Goal: Task Accomplishment & Management: Use online tool/utility

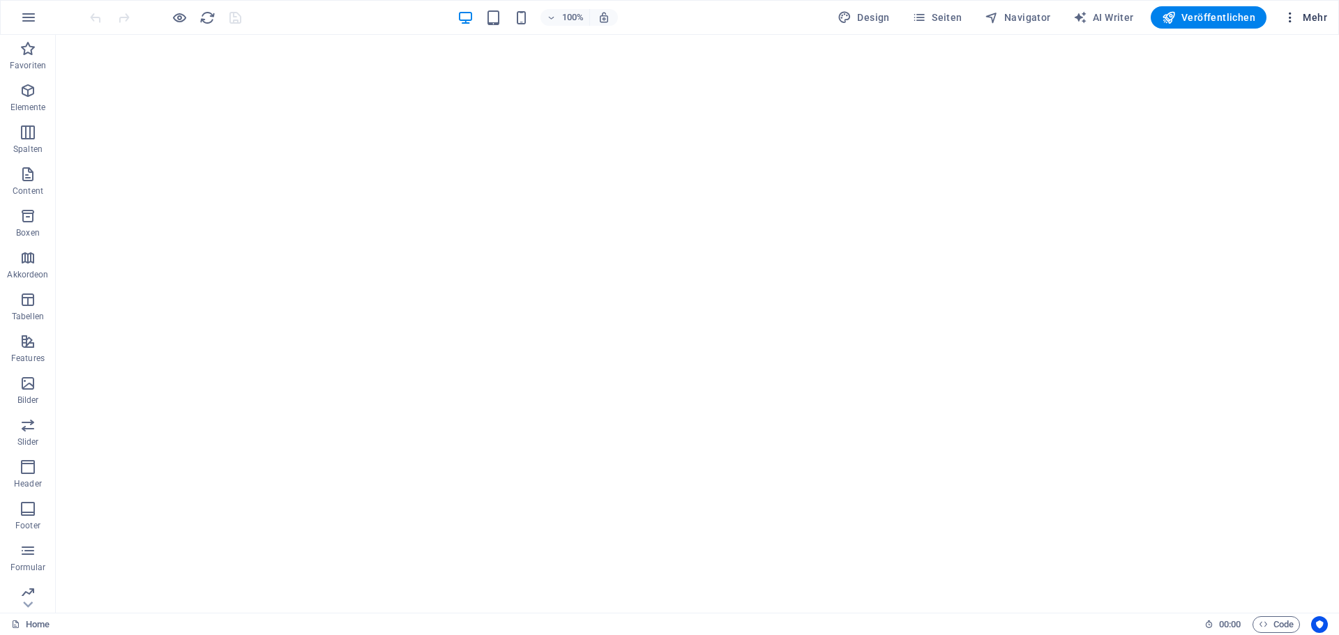
click at [1303, 23] on span "Mehr" at bounding box center [1306, 17] width 44 height 14
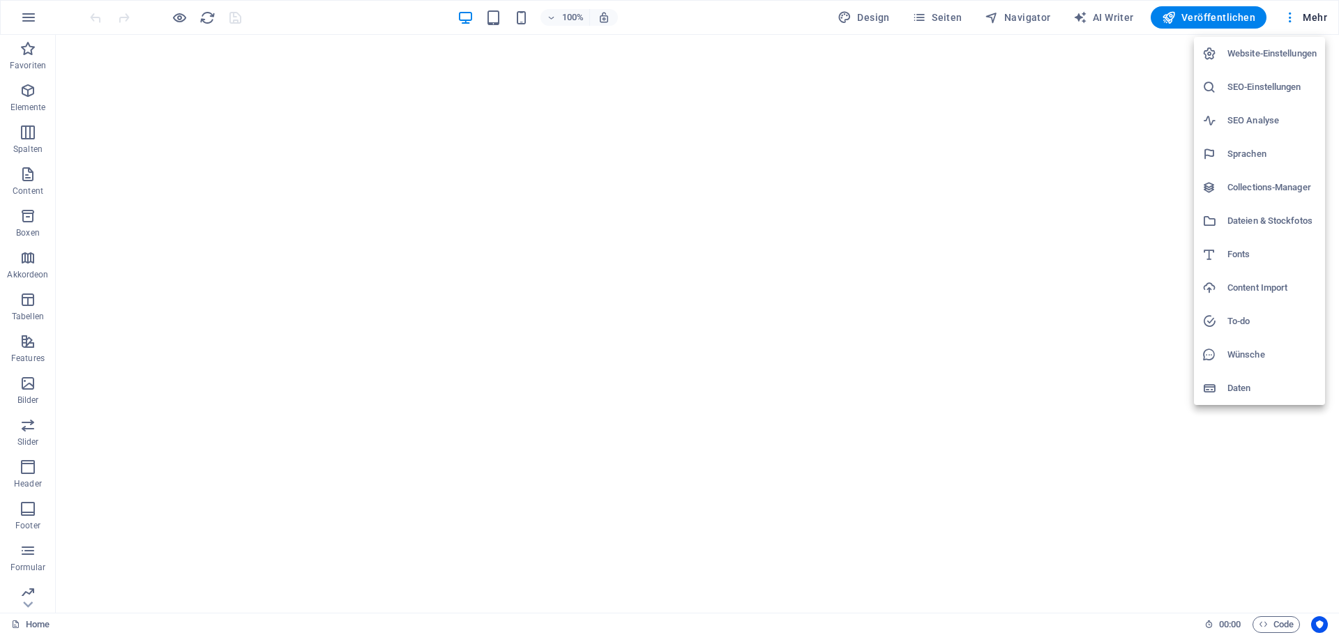
click at [1250, 91] on h6 "SEO-Einstellungen" at bounding box center [1272, 87] width 89 height 17
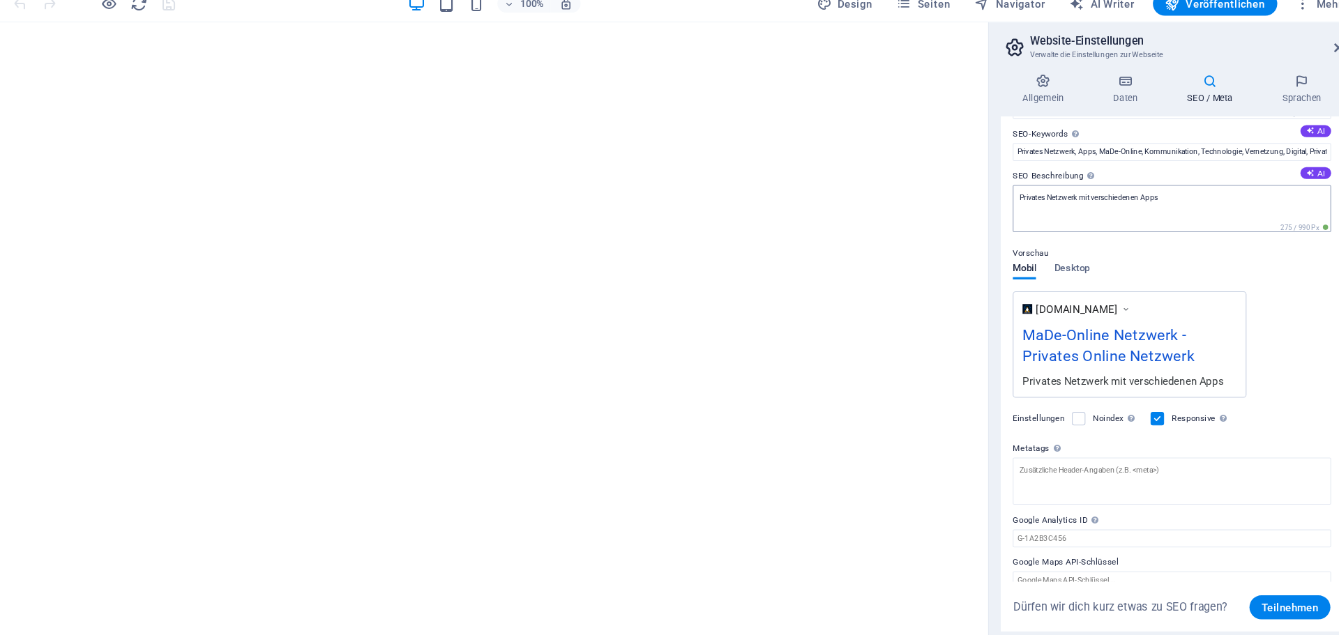
scroll to position [100, 0]
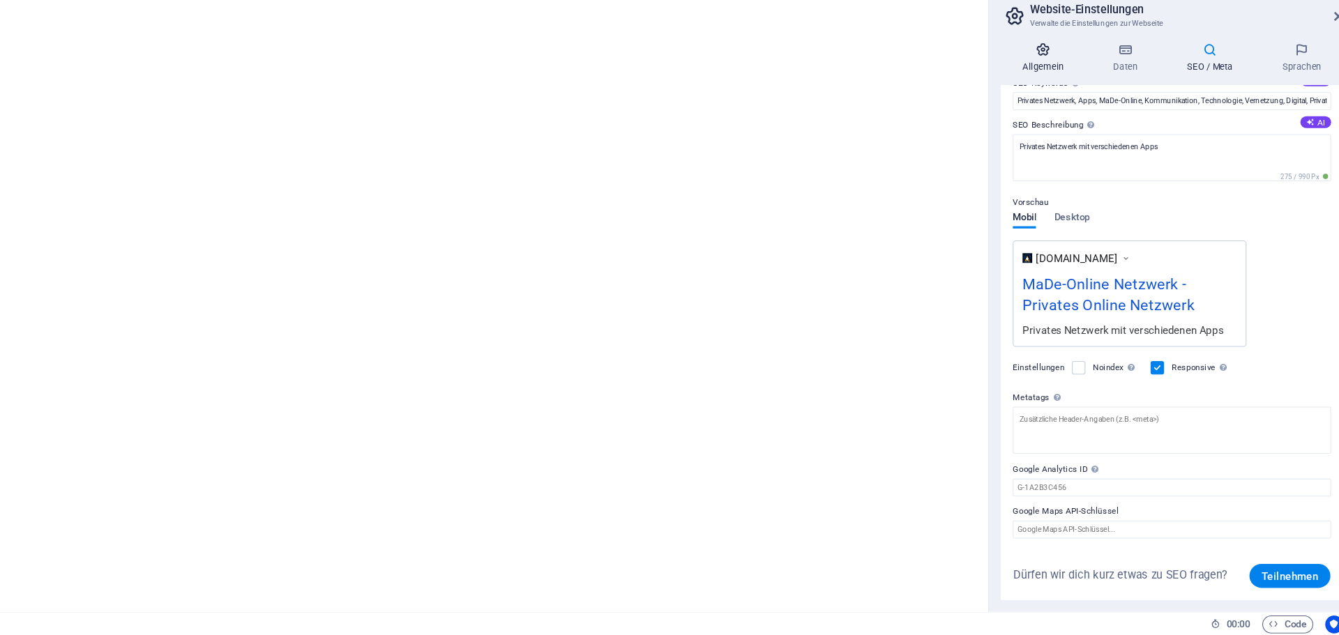
click at [1064, 99] on h4 "Allgemein" at bounding box center [1051, 96] width 84 height 29
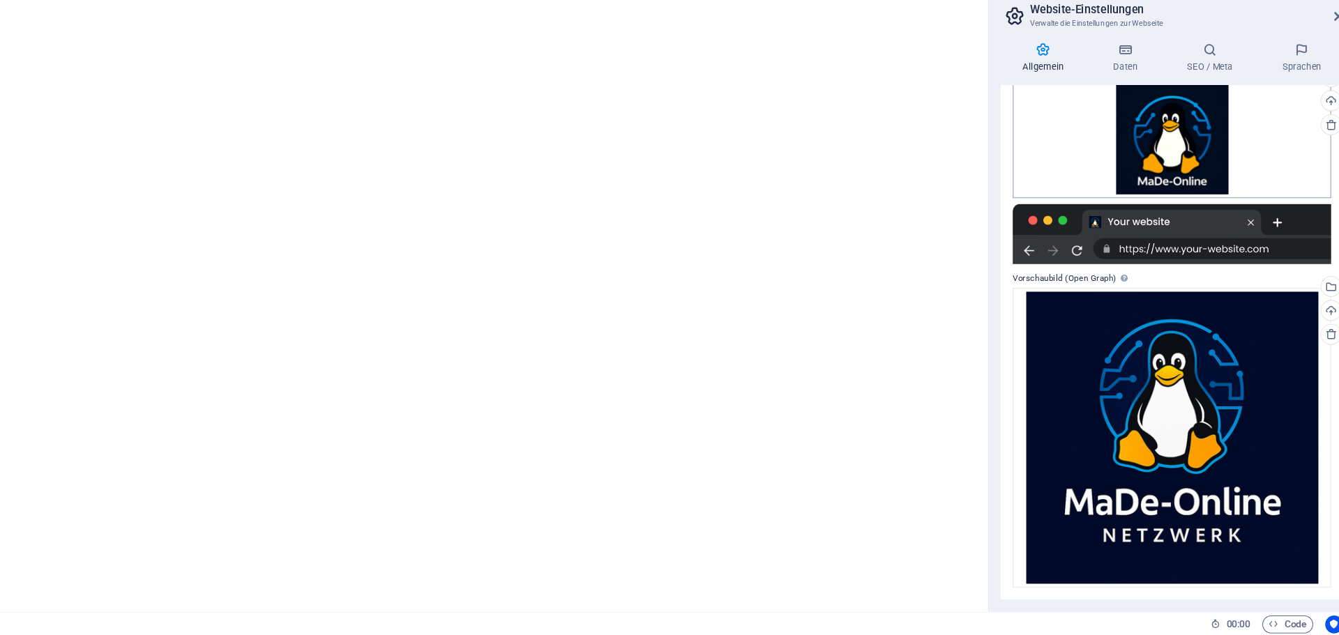
scroll to position [0, 0]
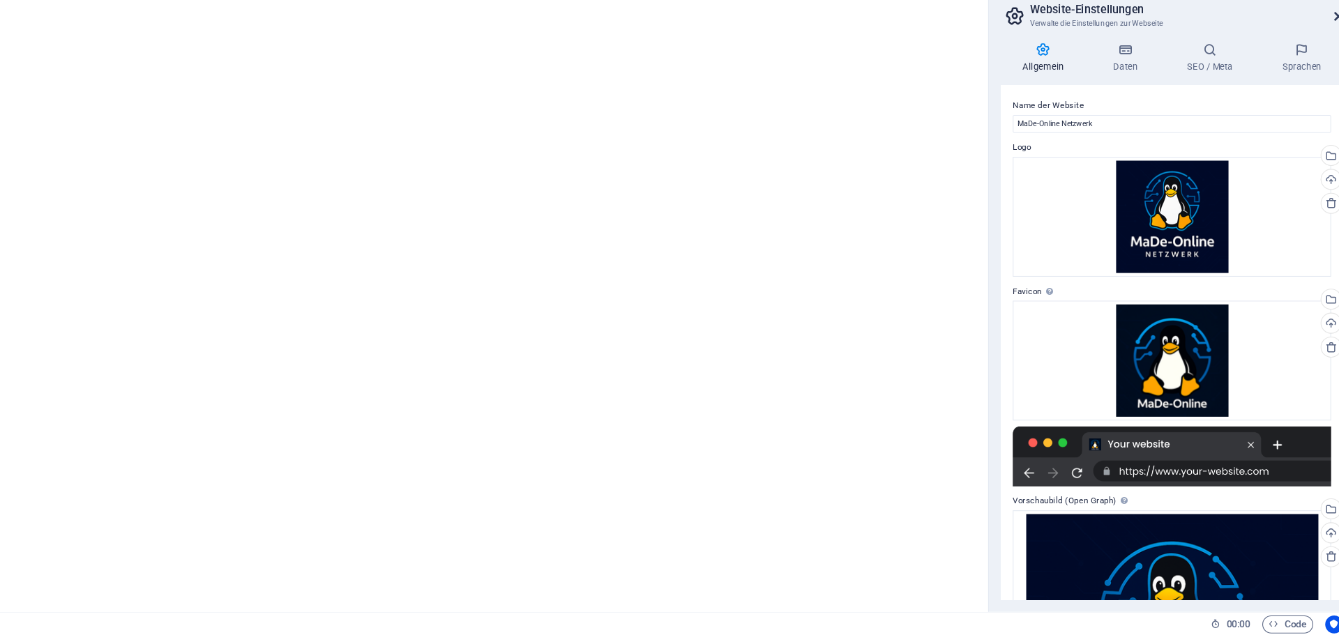
click at [1323, 53] on icon at bounding box center [1324, 58] width 8 height 11
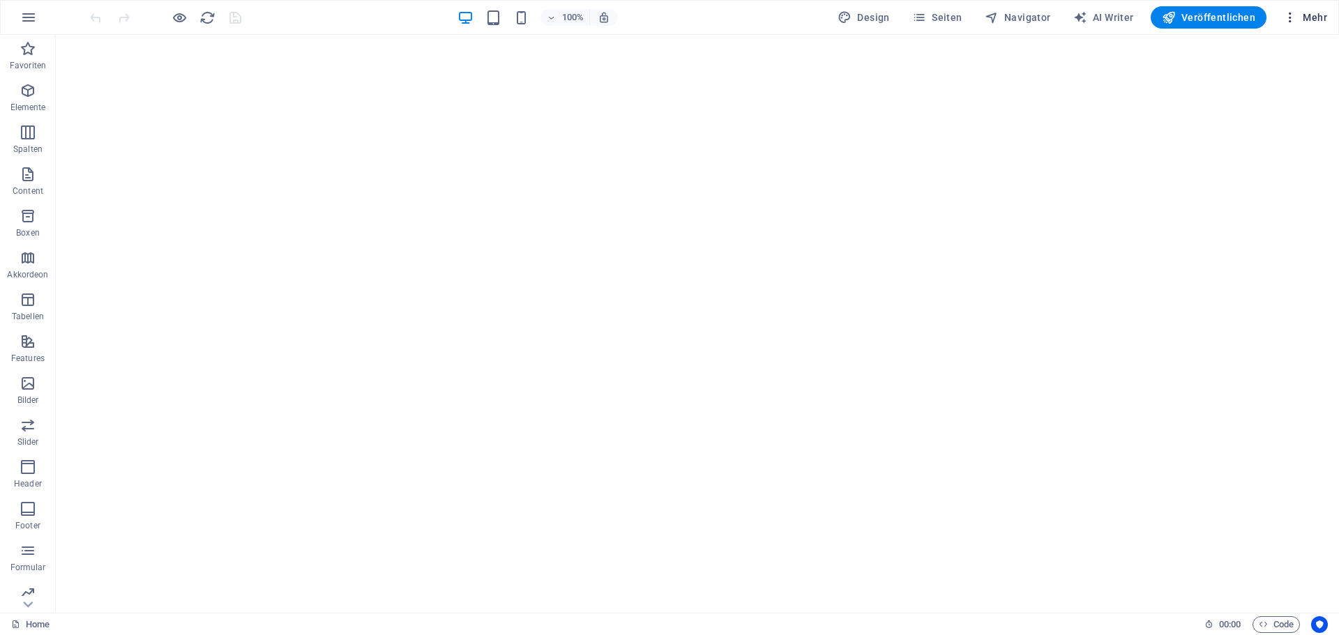
click at [1301, 25] on button "Mehr" at bounding box center [1305, 17] width 55 height 22
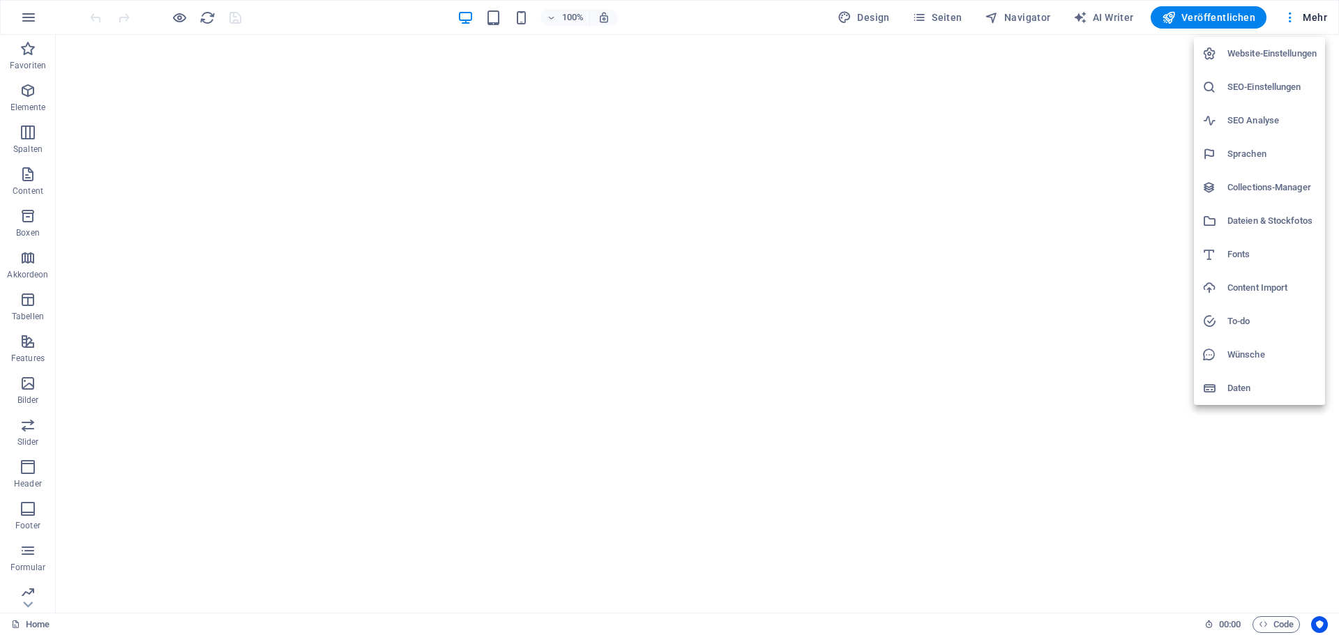
click at [1263, 62] on li "Website-Einstellungen" at bounding box center [1259, 53] width 131 height 33
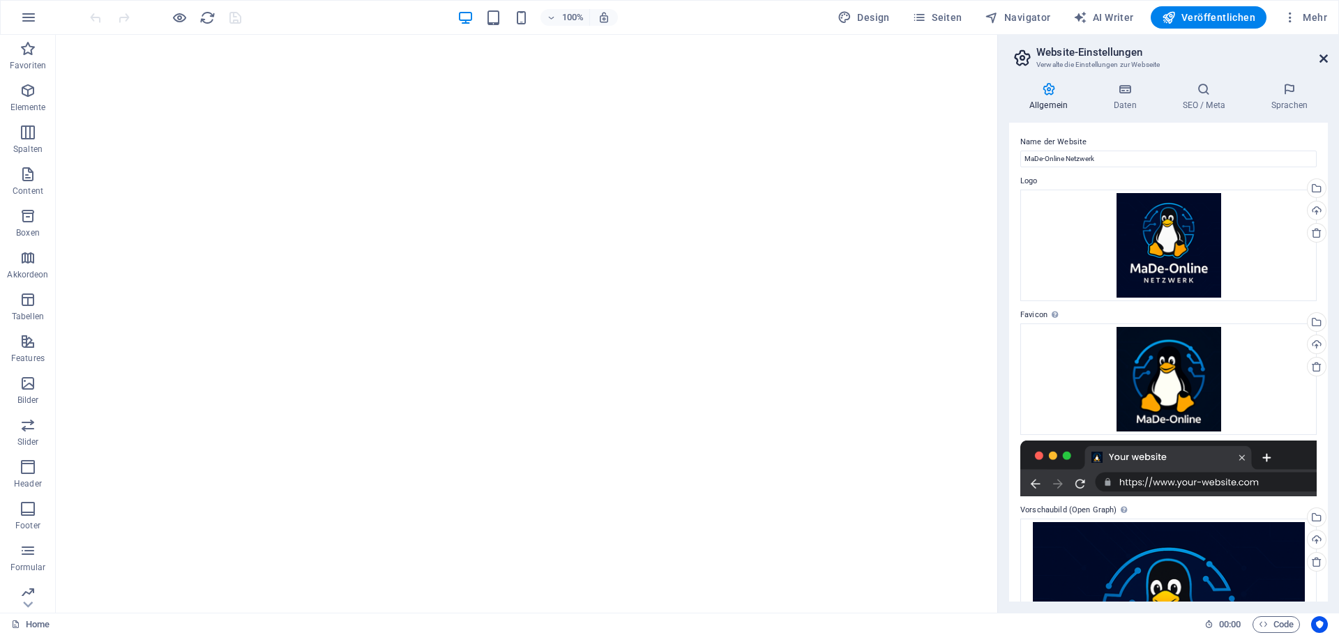
click at [1324, 61] on icon at bounding box center [1324, 58] width 8 height 11
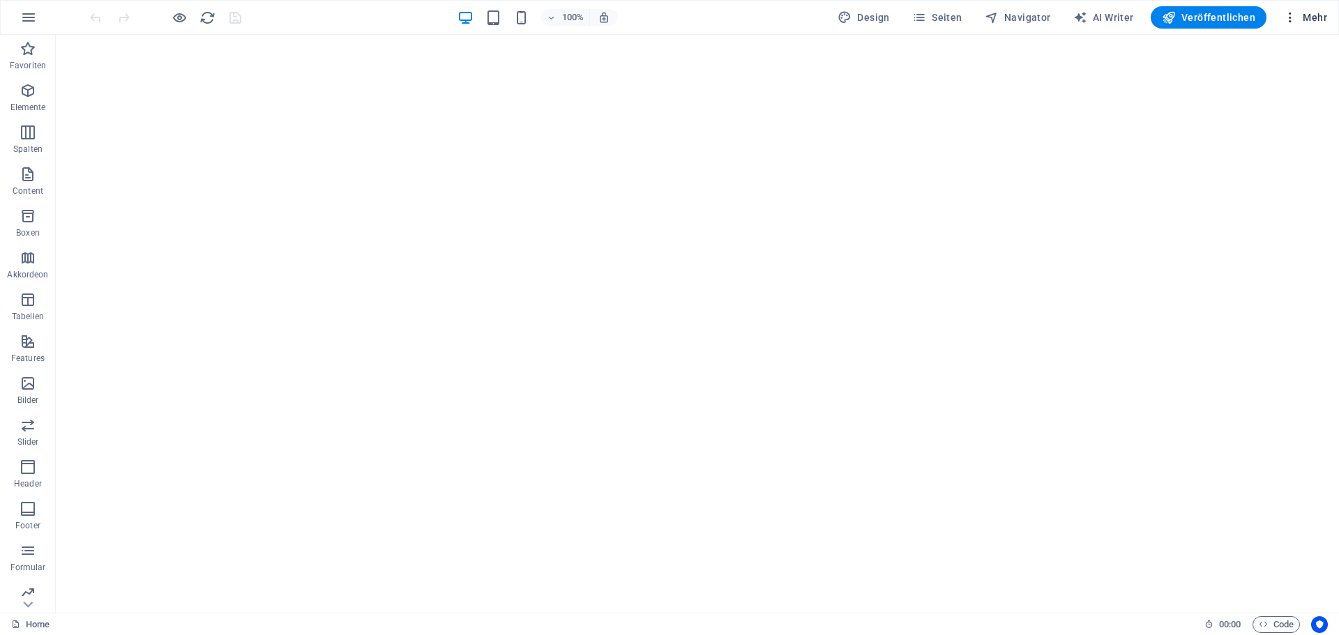
click at [1295, 15] on icon "button" at bounding box center [1291, 17] width 14 height 14
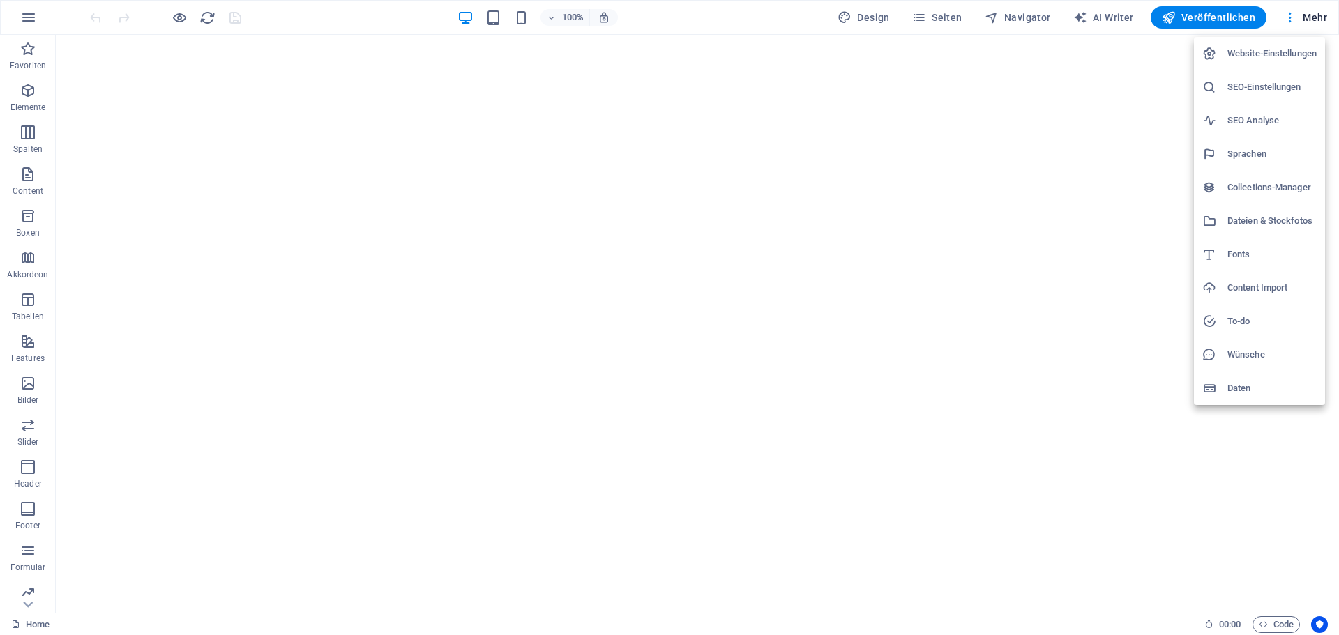
click at [1228, 359] on h6 "Wünsche" at bounding box center [1272, 355] width 89 height 17
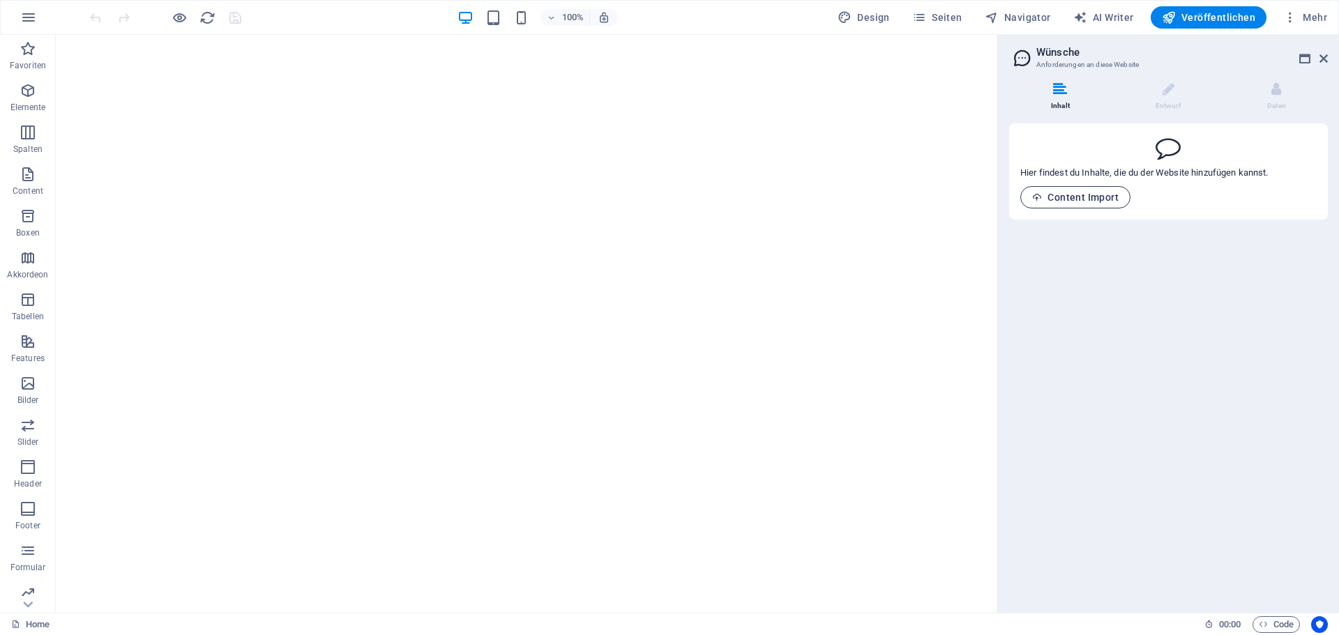
click at [1095, 201] on span "Content Import" at bounding box center [1075, 197] width 86 height 11
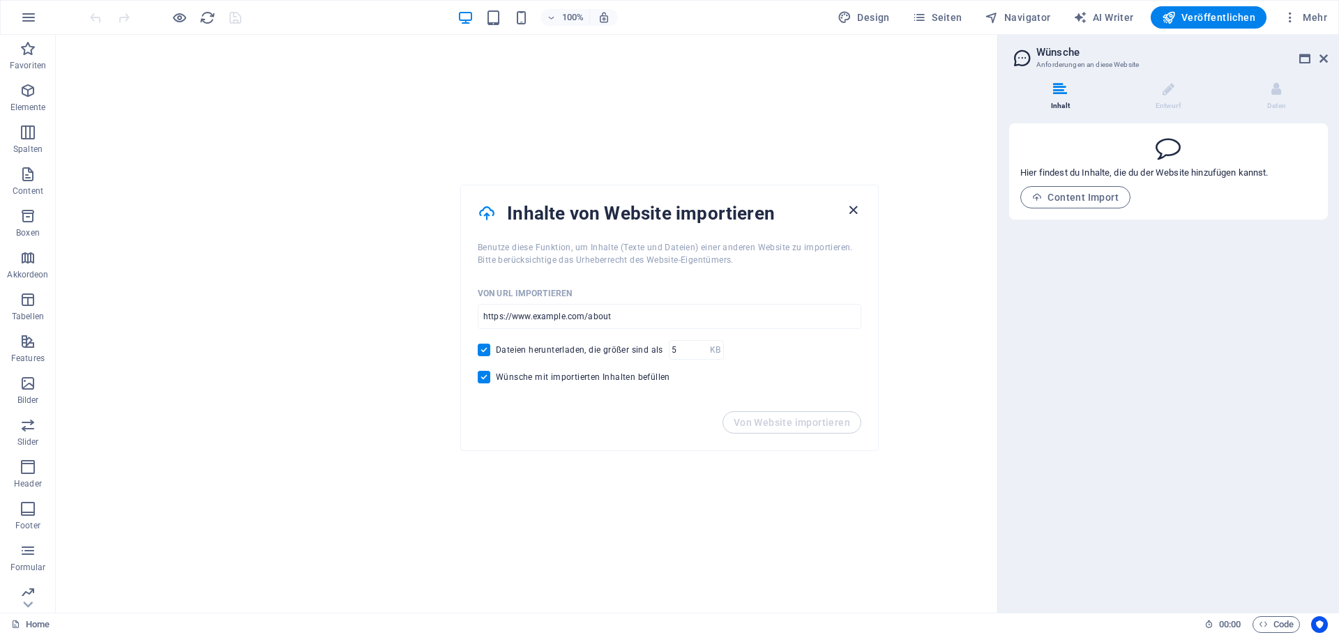
click at [855, 214] on icon "button" at bounding box center [853, 210] width 16 height 16
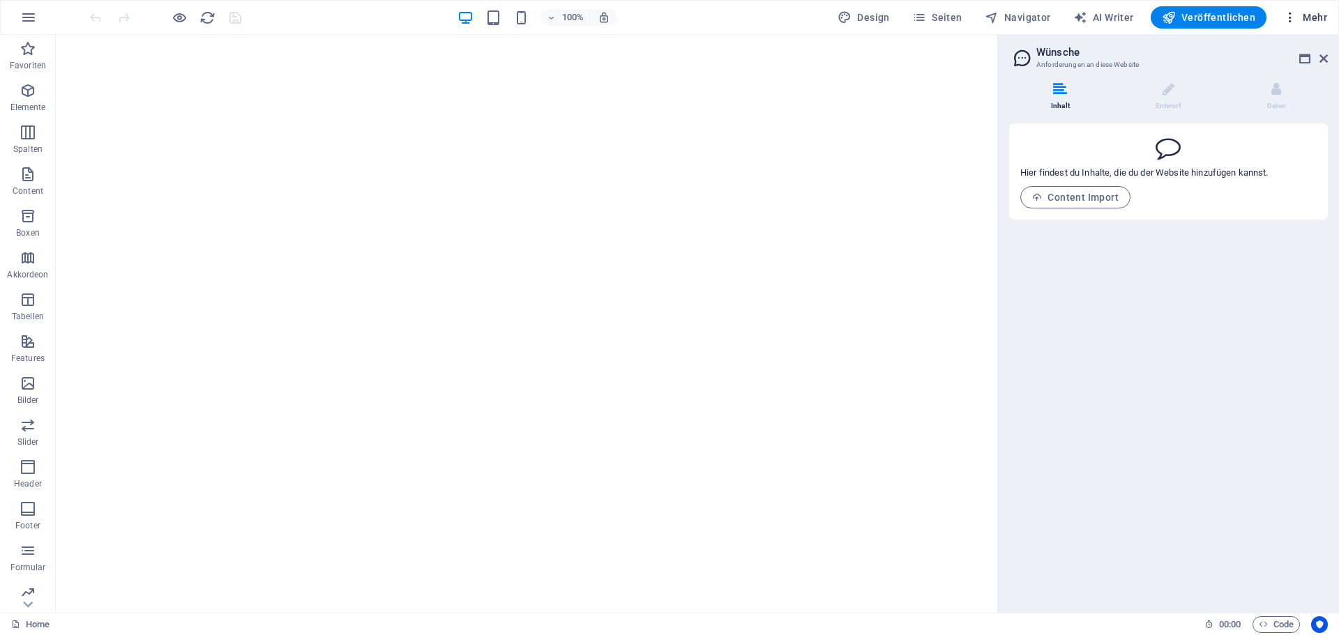
click at [1293, 19] on icon "button" at bounding box center [1291, 17] width 14 height 14
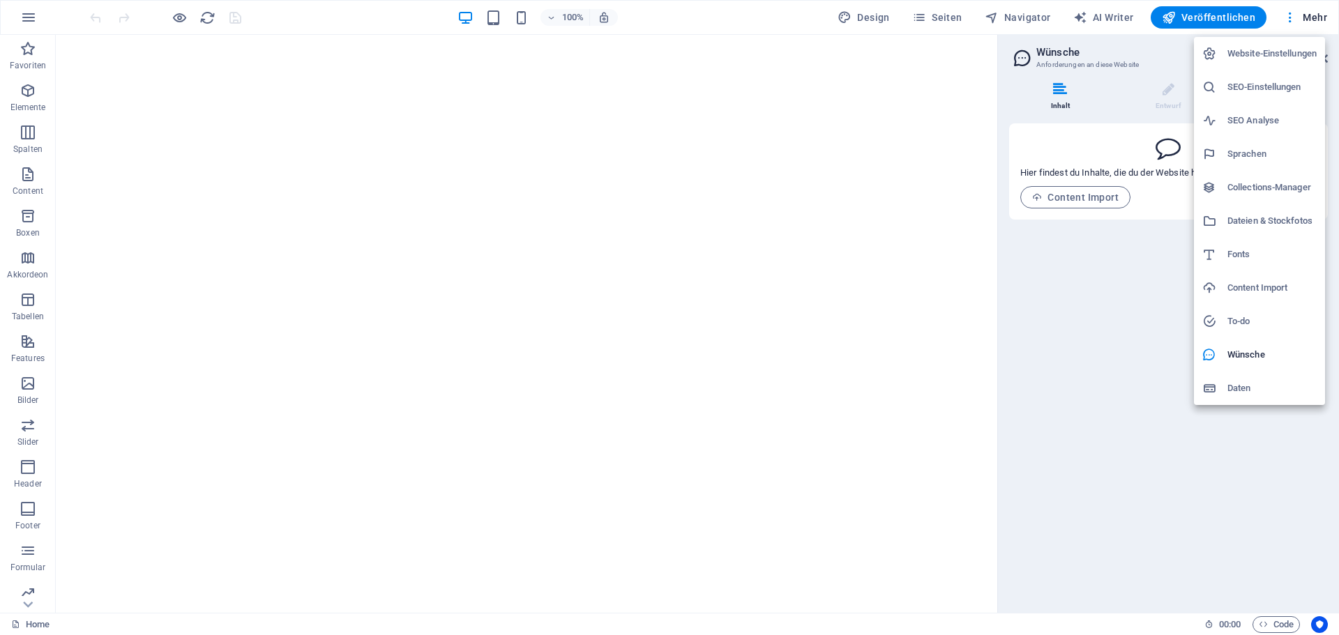
click at [26, 15] on div at bounding box center [669, 317] width 1339 height 635
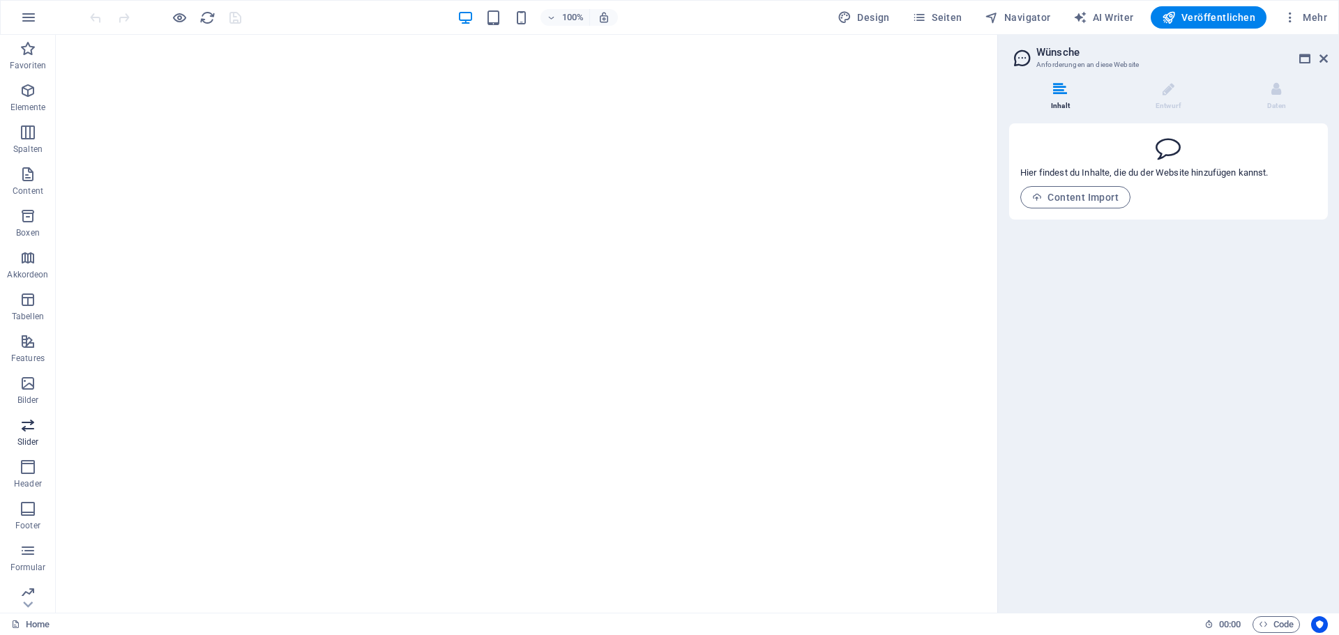
scroll to position [50, 0]
click at [33, 535] on icon "button" at bounding box center [28, 543] width 17 height 17
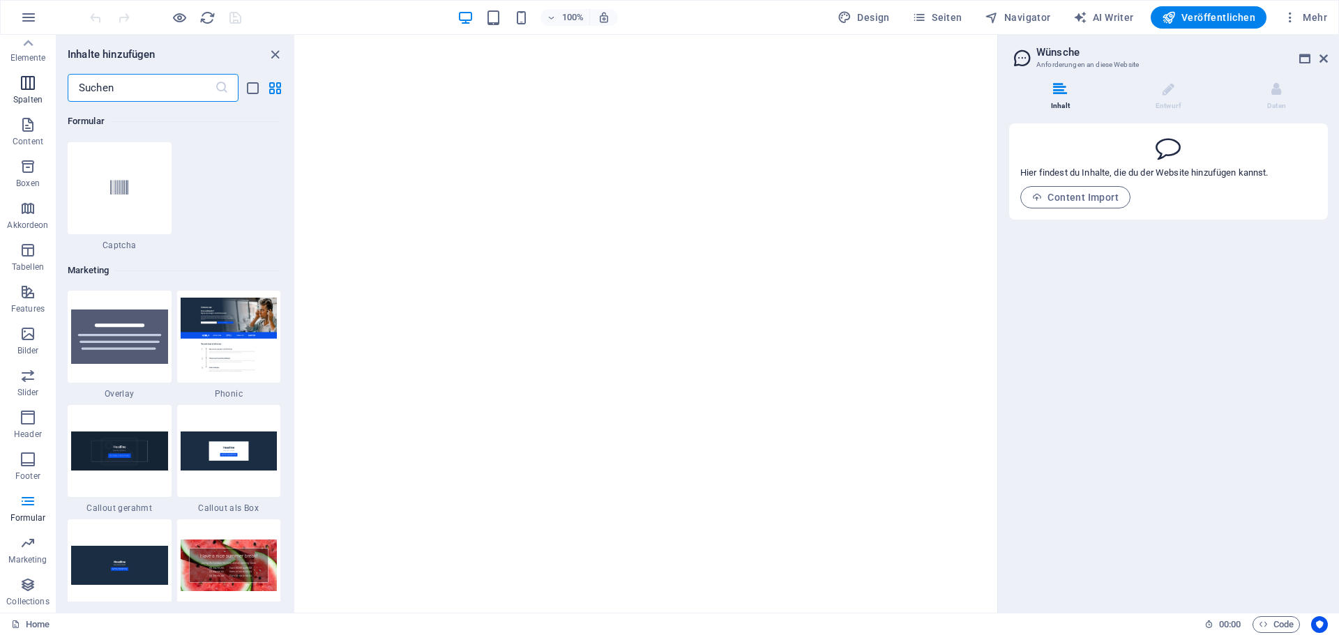
scroll to position [0, 0]
click at [22, 95] on icon "button" at bounding box center [28, 90] width 17 height 17
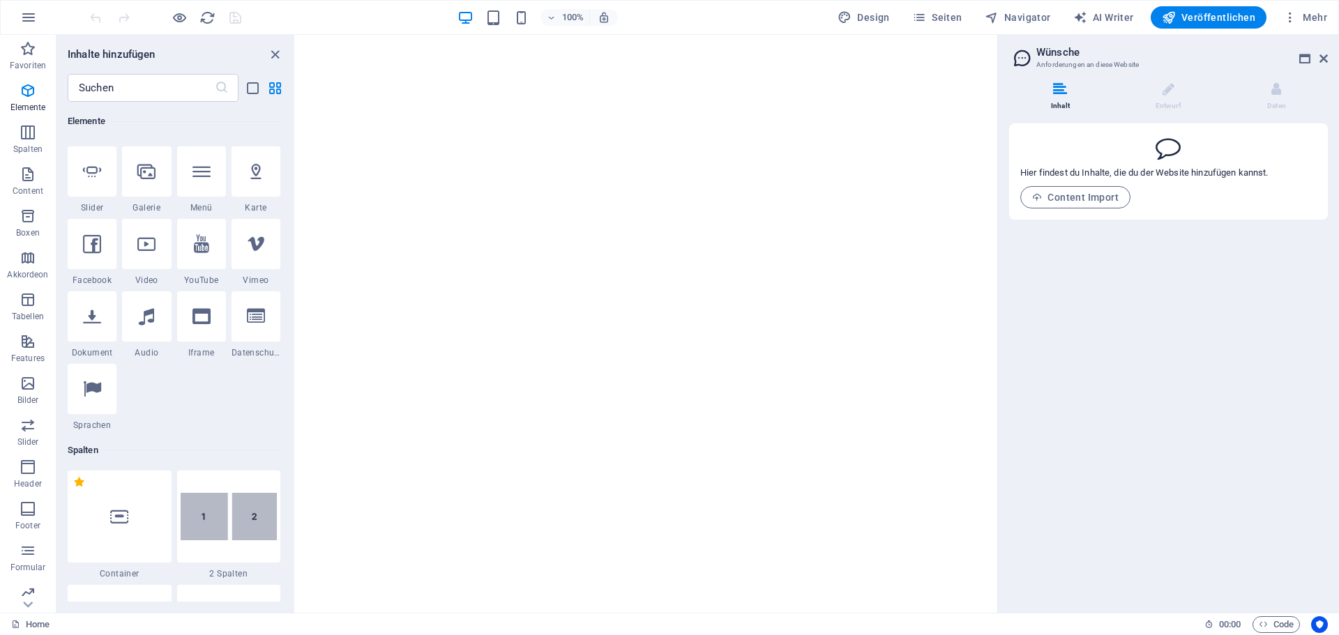
scroll to position [380, 0]
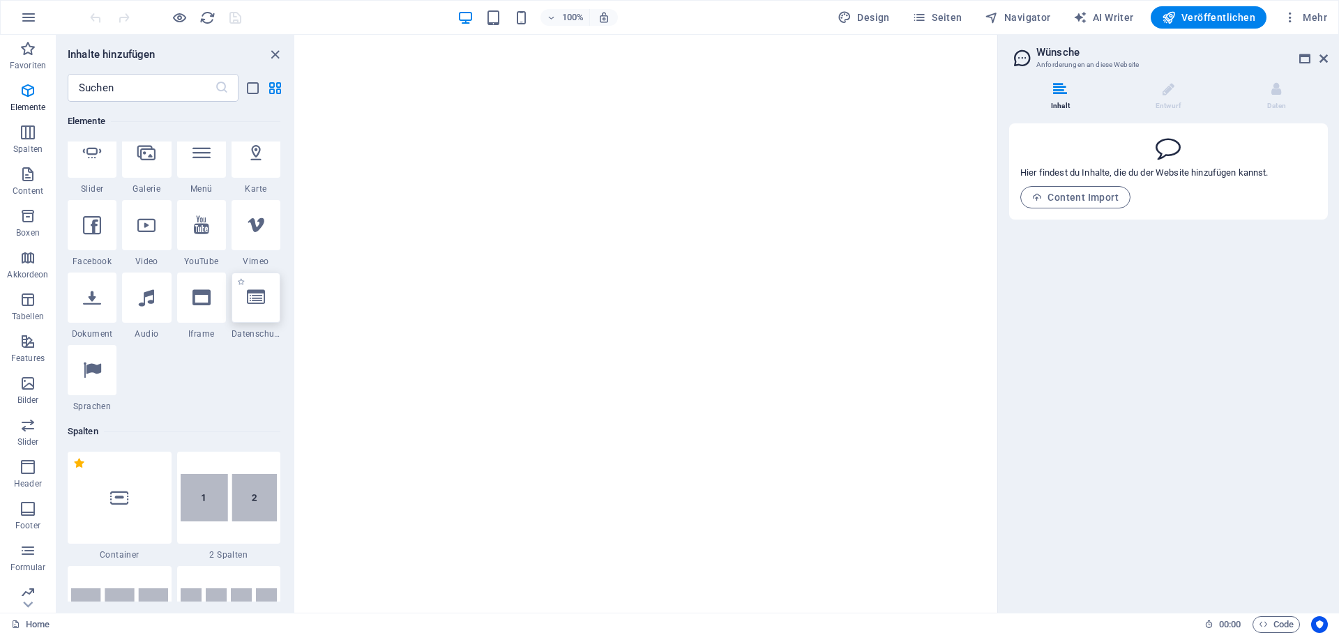
click at [257, 308] on div at bounding box center [256, 298] width 49 height 50
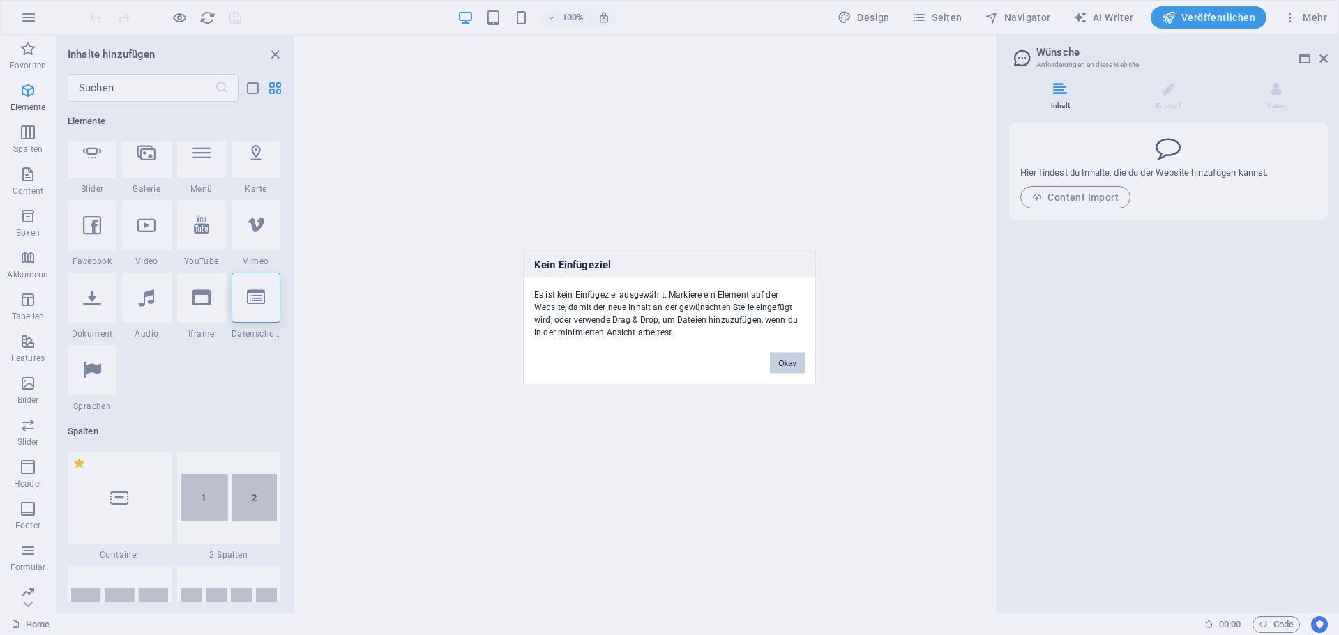
click at [785, 368] on button "Okay" at bounding box center [787, 362] width 35 height 21
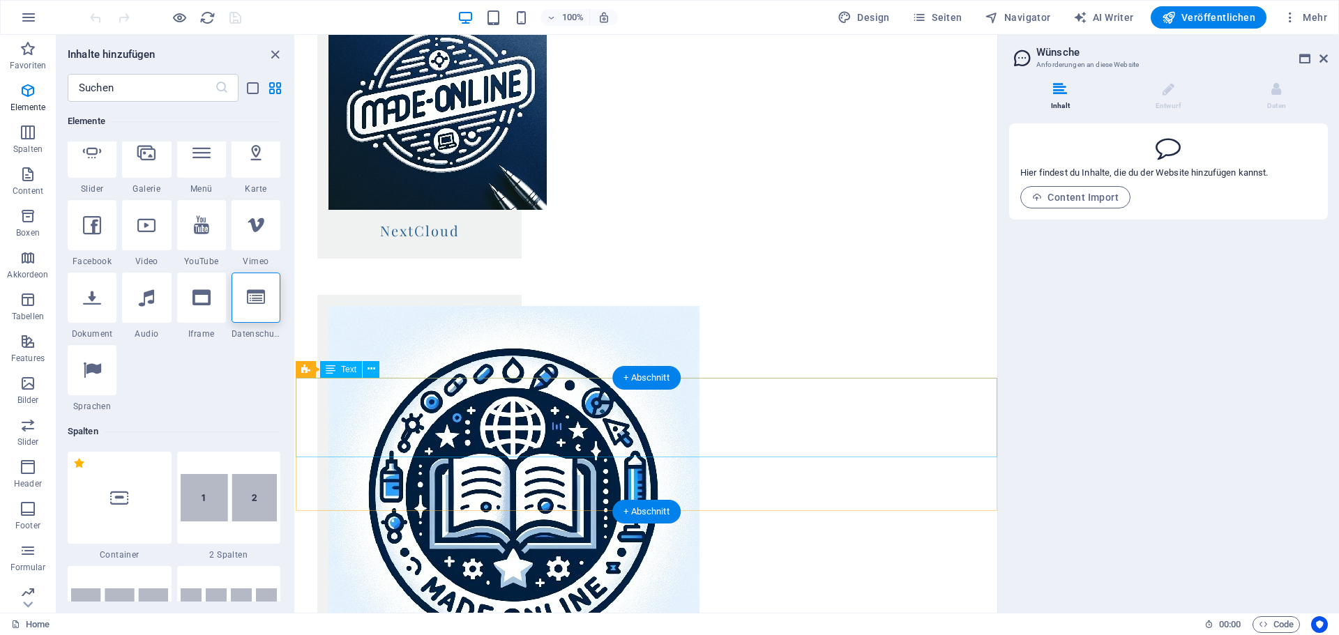
scroll to position [1300, 0]
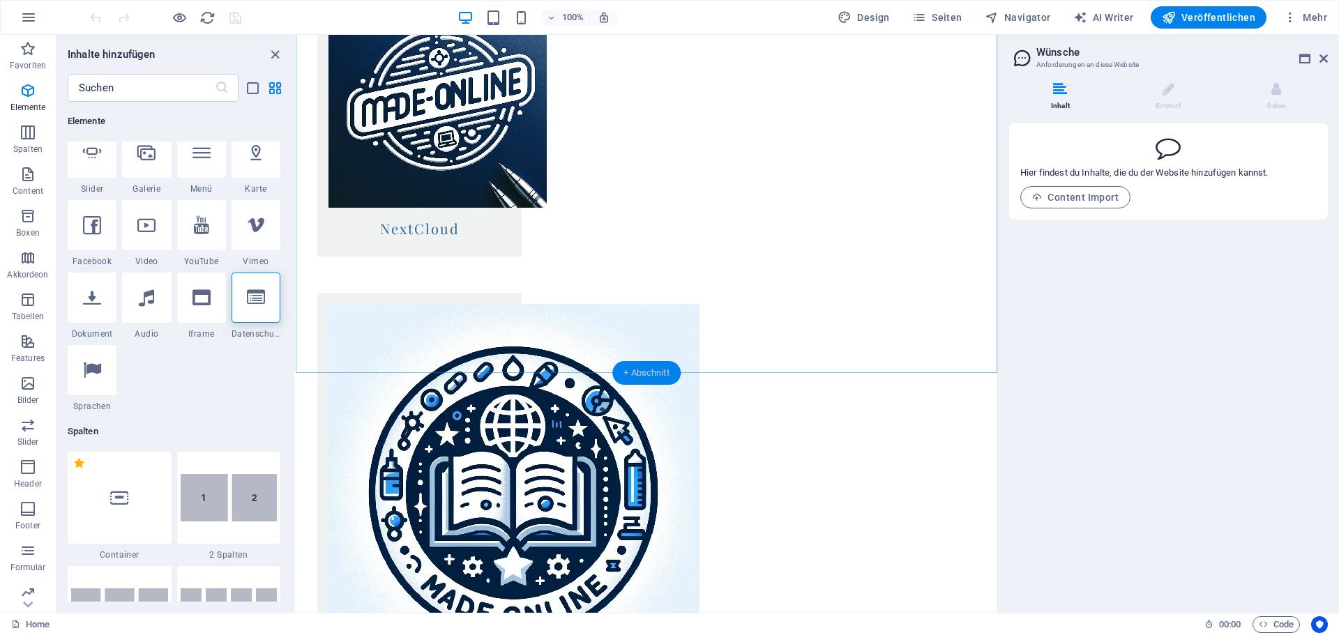
click at [622, 367] on div "+ Abschnitt" at bounding box center [646, 373] width 68 height 24
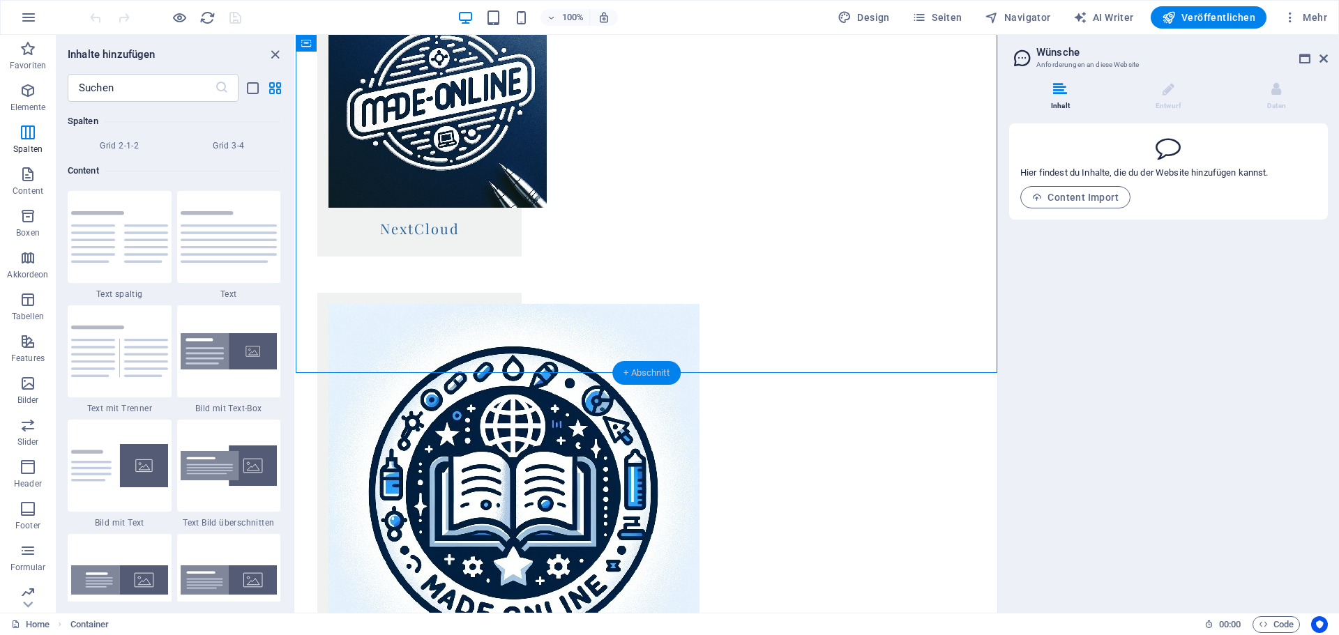
scroll to position [2441, 0]
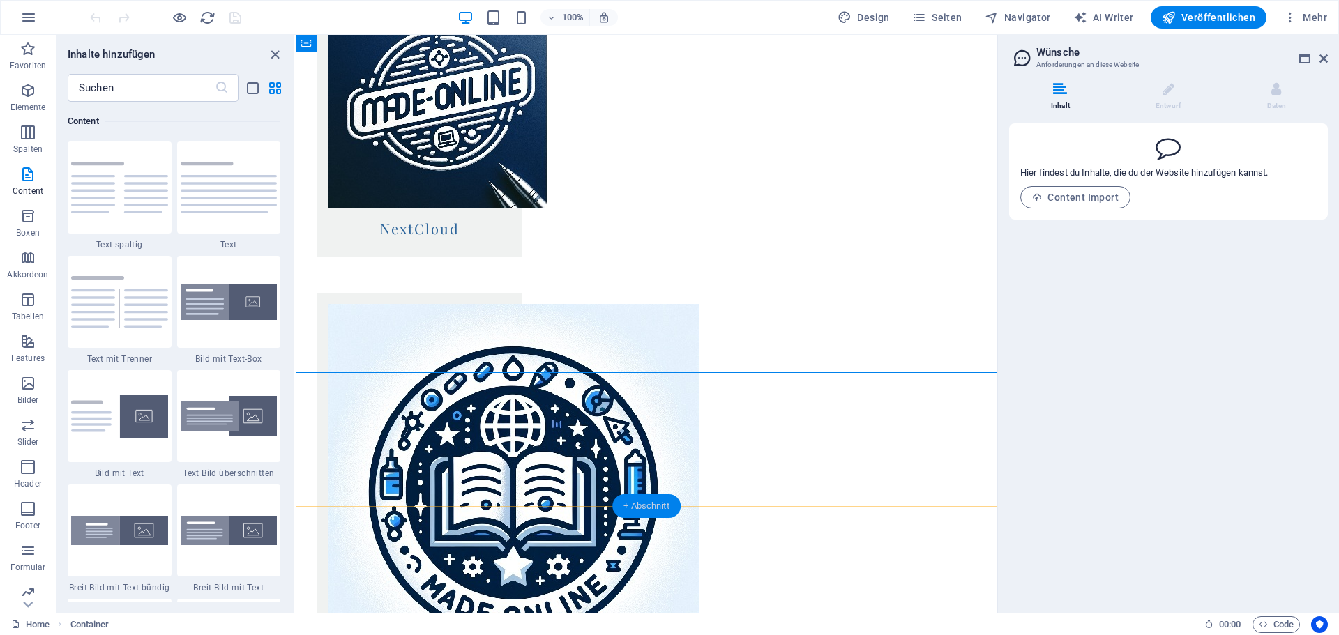
click at [629, 506] on div "+ Abschnitt" at bounding box center [646, 507] width 68 height 24
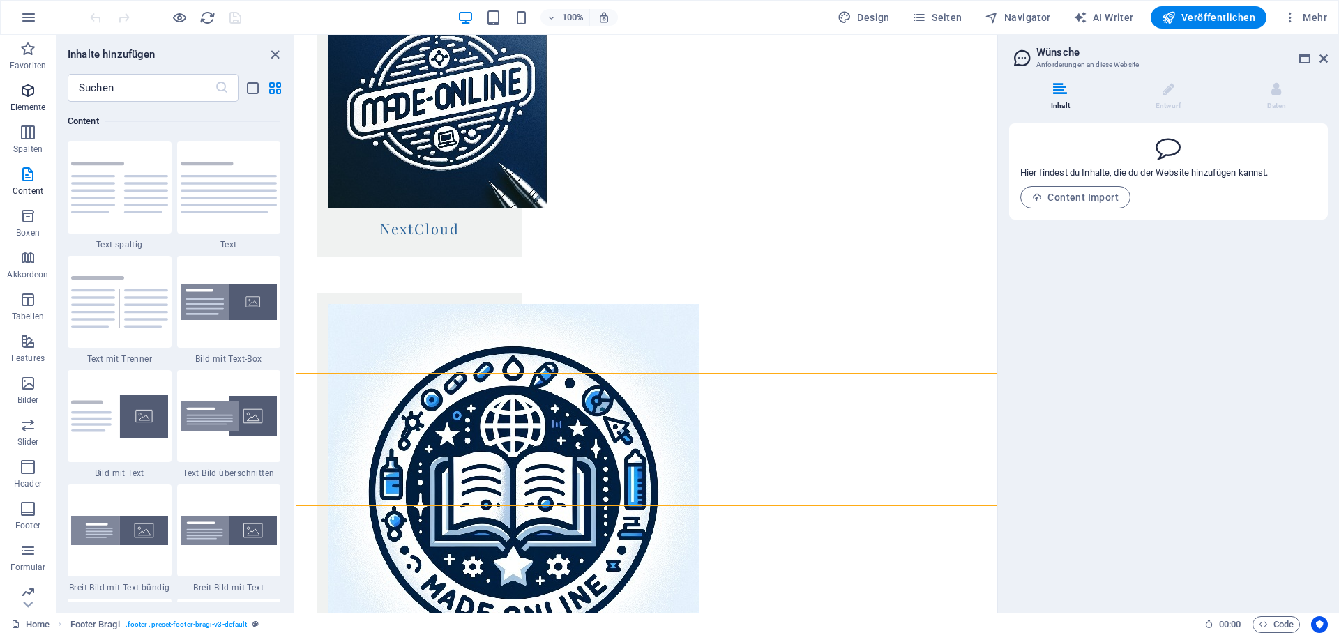
click at [28, 106] on p "Elemente" at bounding box center [28, 107] width 36 height 11
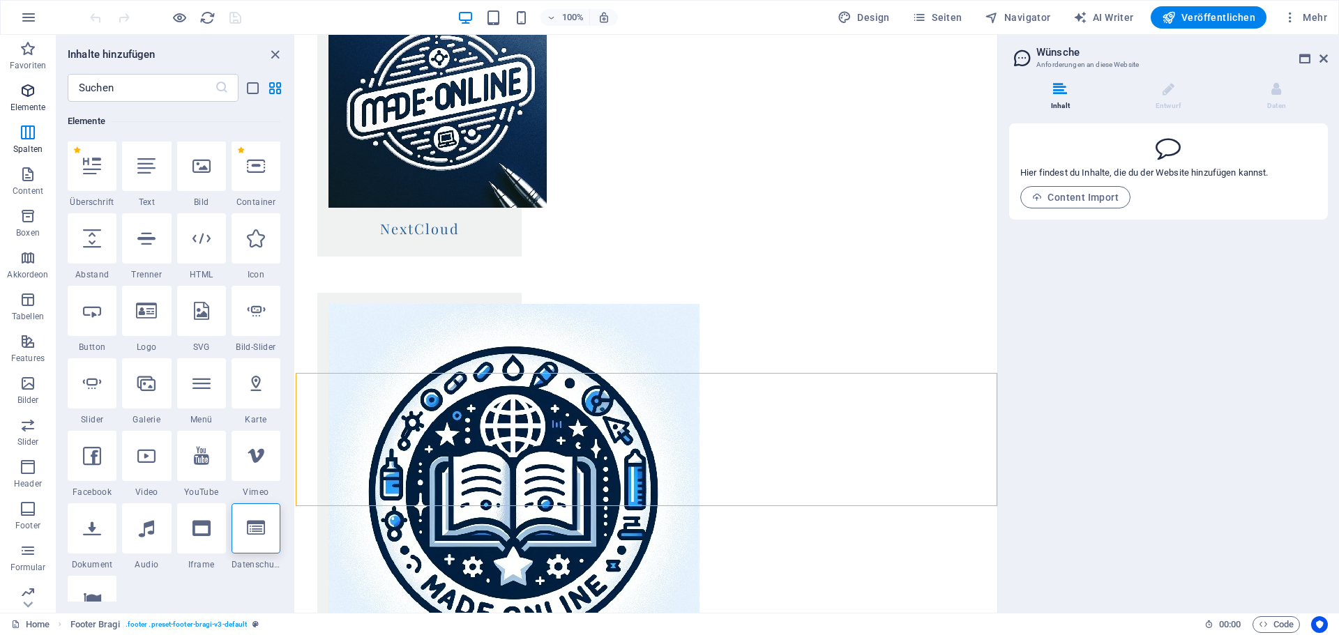
scroll to position [149, 0]
click at [246, 543] on div at bounding box center [256, 529] width 49 height 50
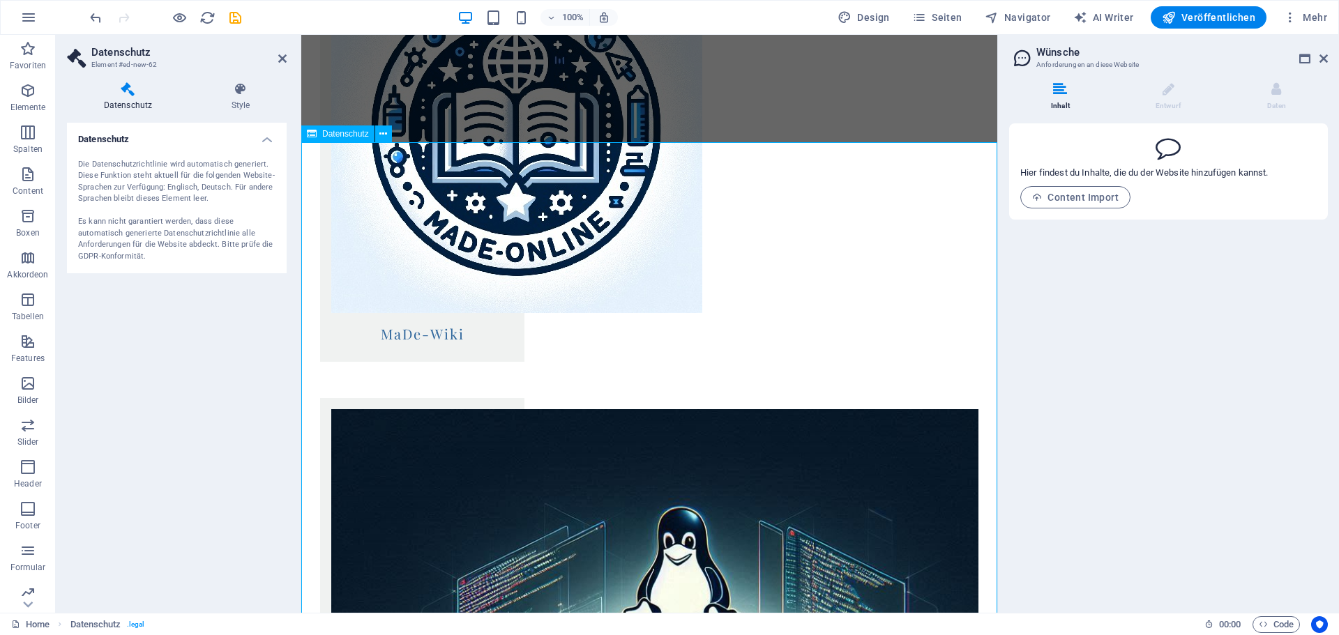
scroll to position [1664, 0]
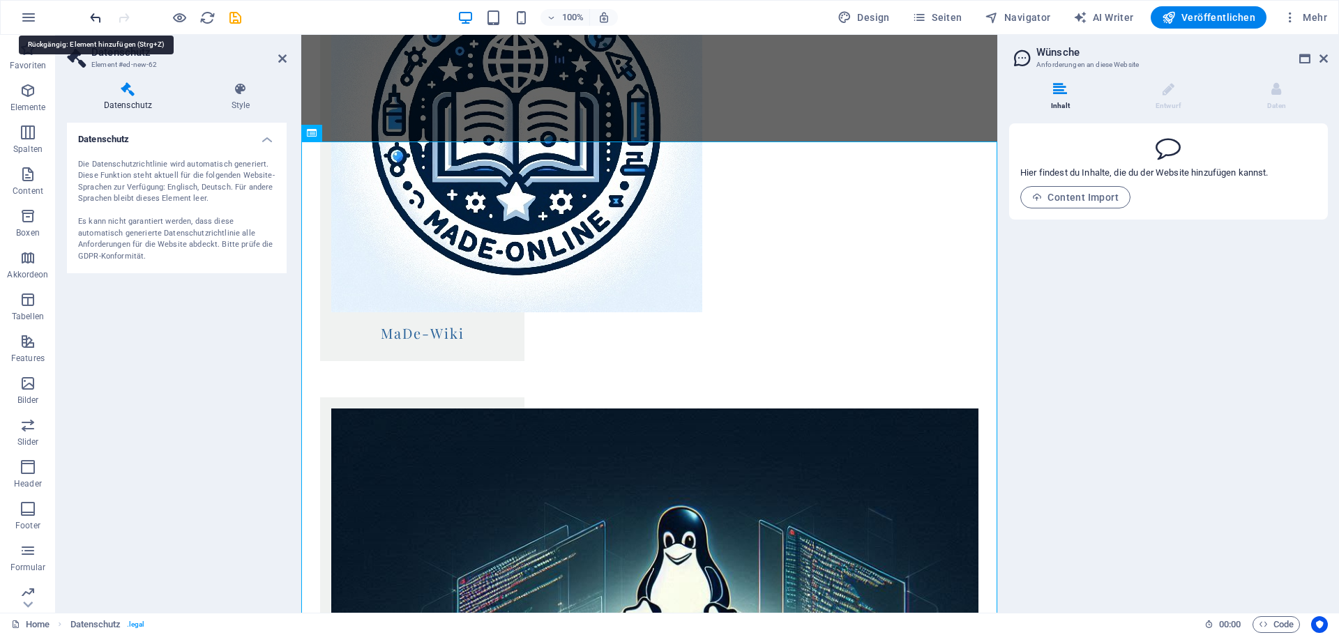
click at [93, 13] on icon "undo" at bounding box center [96, 18] width 16 height 16
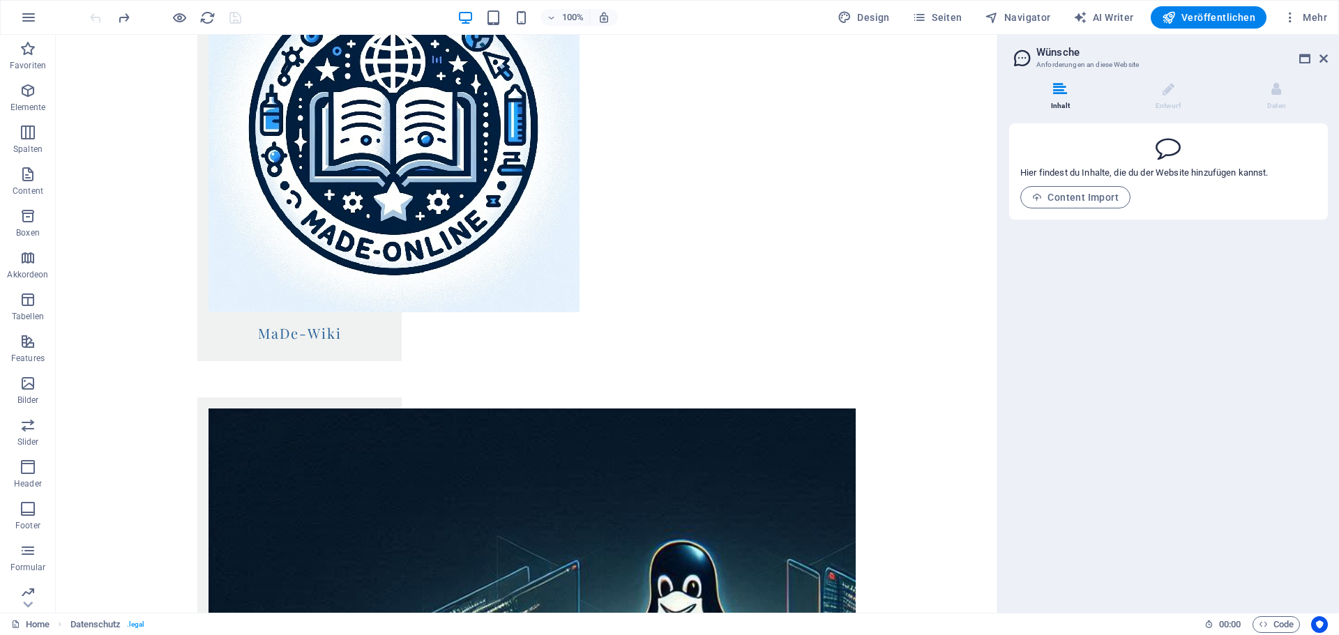
scroll to position [1404, 0]
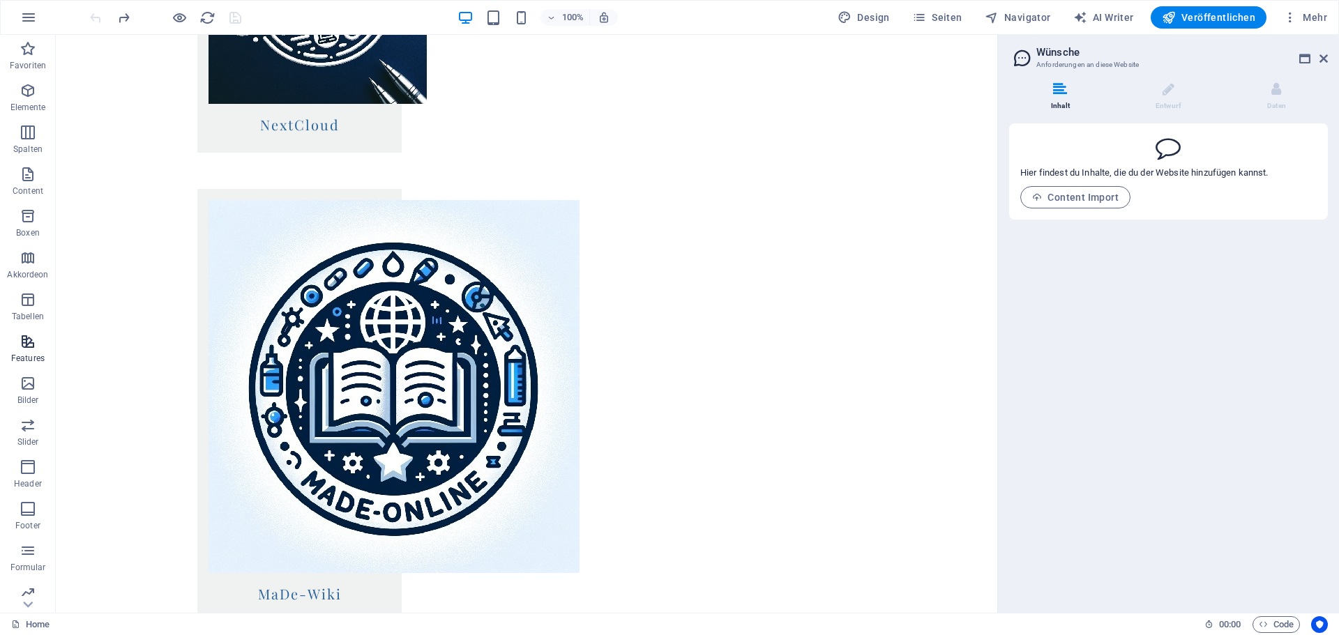
click at [31, 353] on p "Features" at bounding box center [27, 358] width 33 height 11
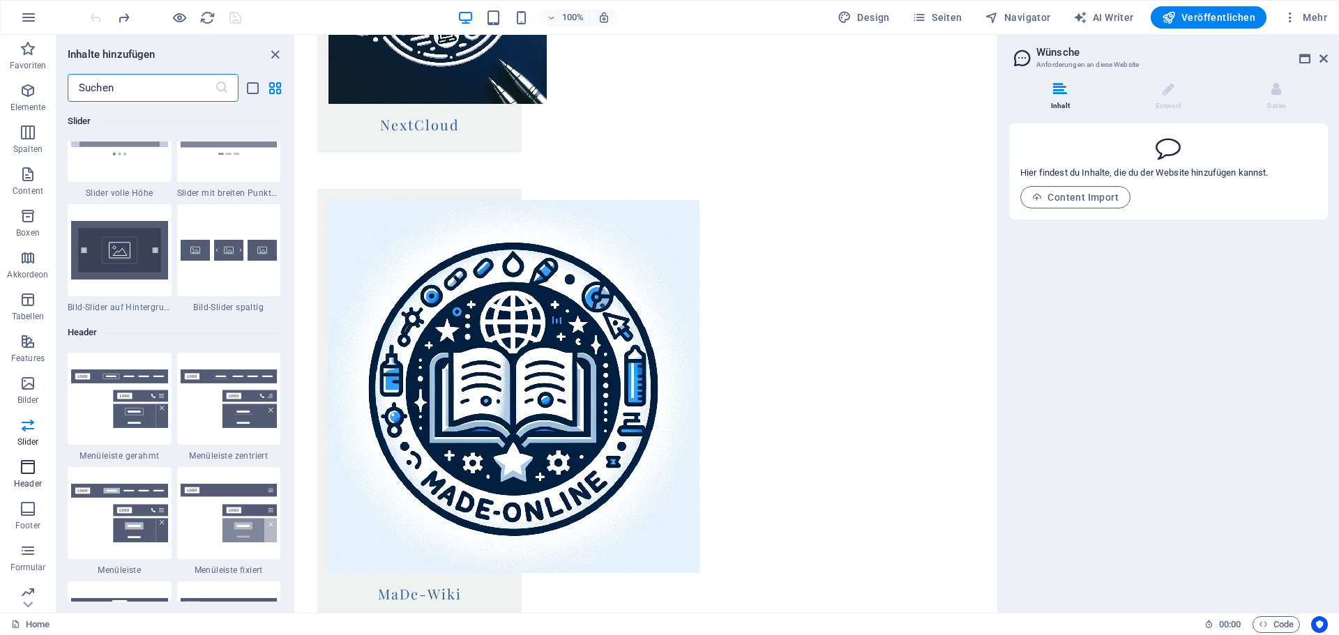
scroll to position [50, 0]
click at [33, 587] on icon "button" at bounding box center [28, 585] width 17 height 17
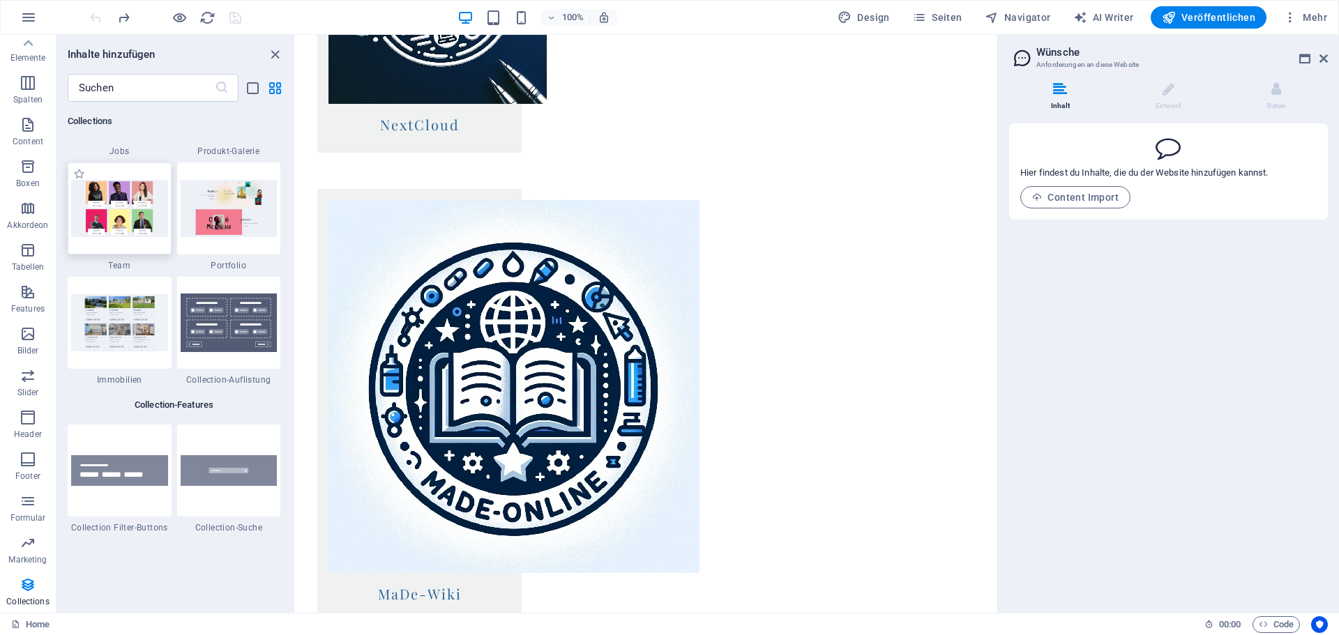
scroll to position [13012, 0]
click at [33, 559] on p "Marketing" at bounding box center [27, 560] width 38 height 11
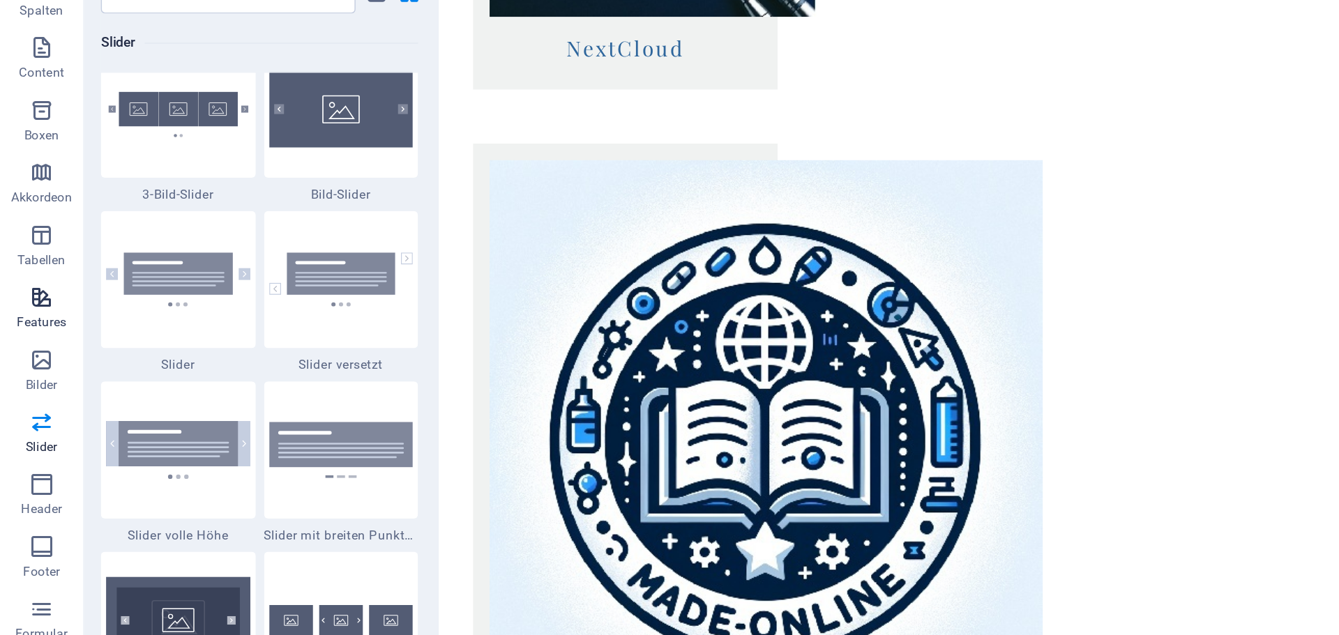
scroll to position [0, 0]
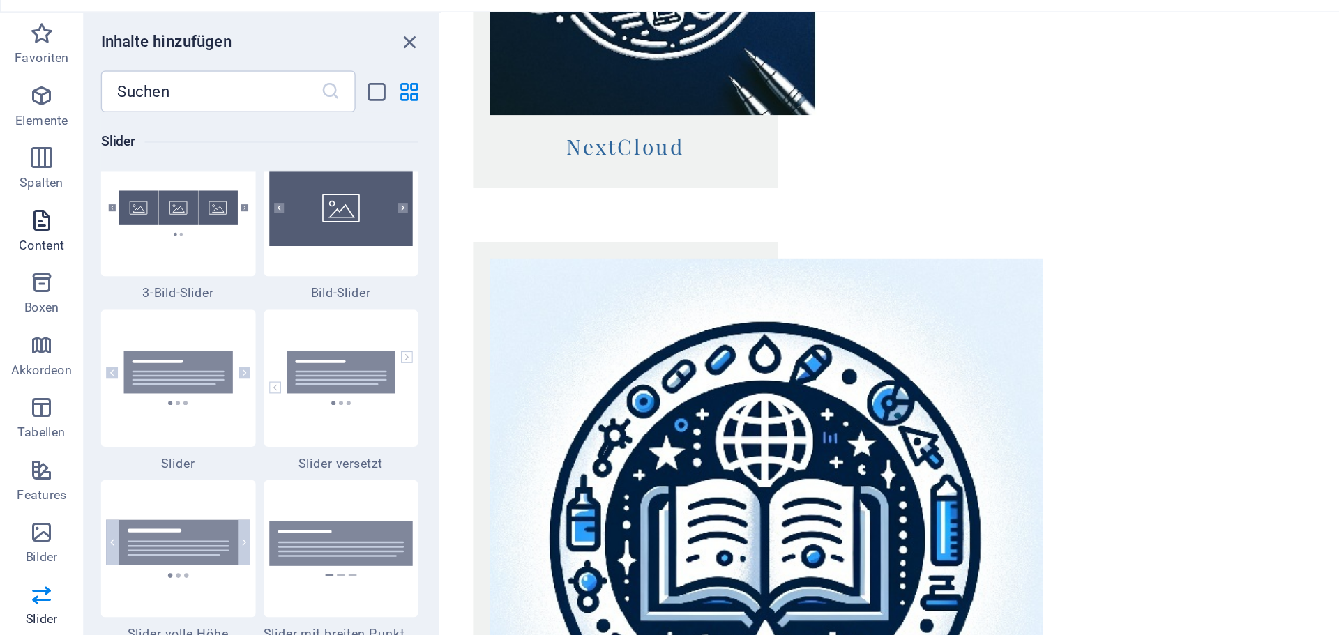
click at [31, 181] on icon "button" at bounding box center [28, 174] width 17 height 17
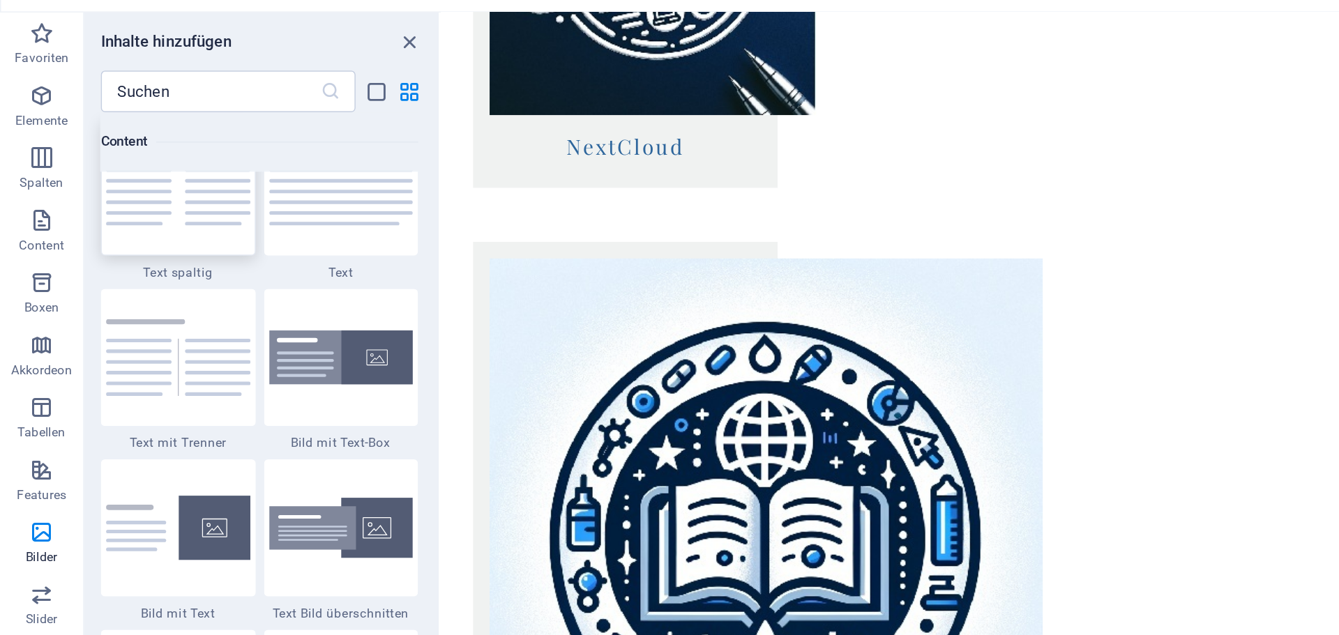
scroll to position [2441, 0]
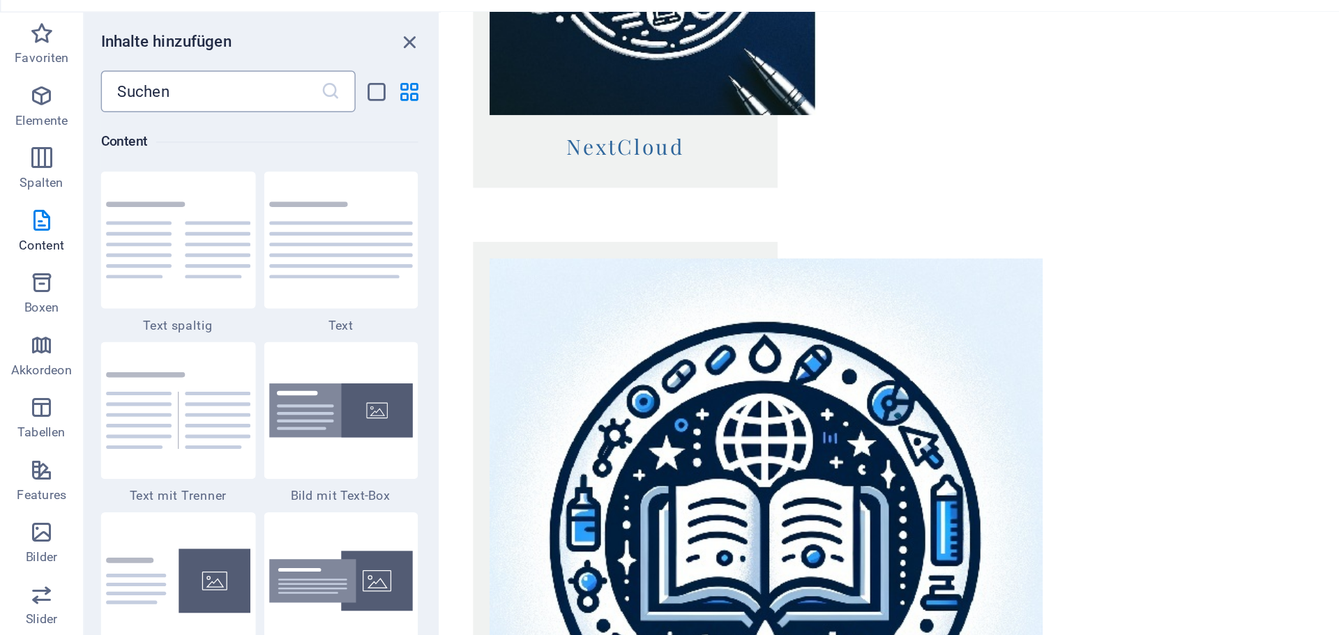
click at [114, 85] on input "text" at bounding box center [141, 88] width 147 height 28
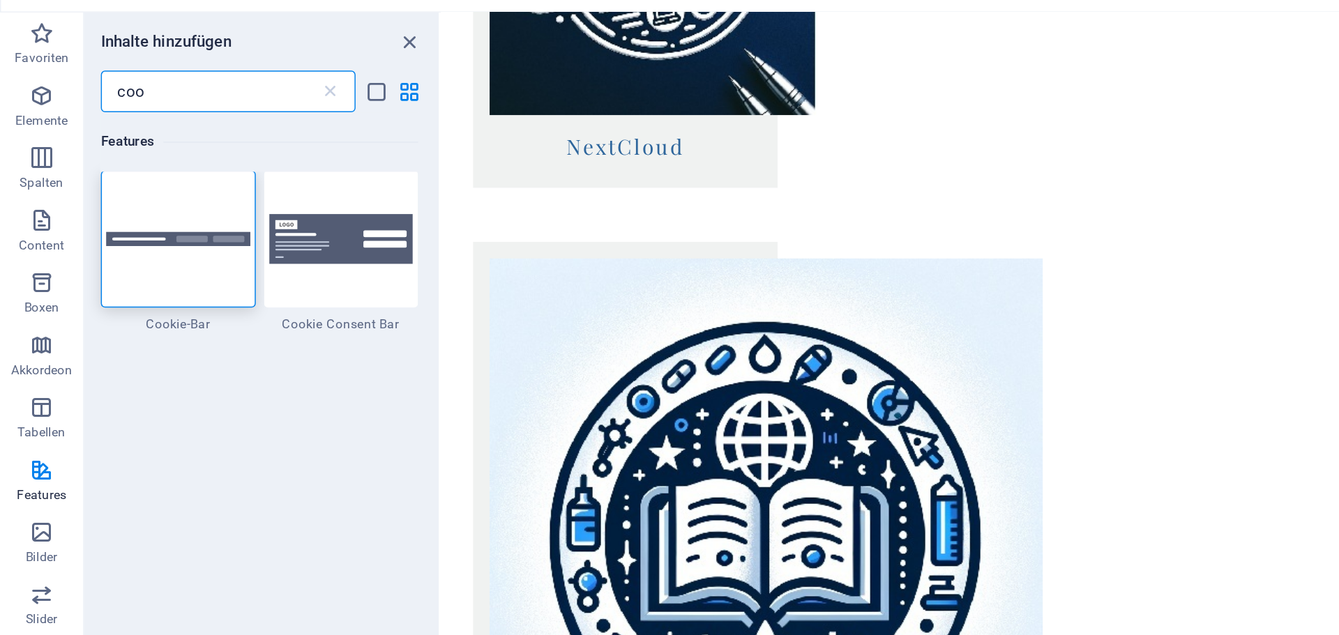
scroll to position [0, 0]
type input "coo"
click at [206, 221] on div at bounding box center [229, 188] width 104 height 92
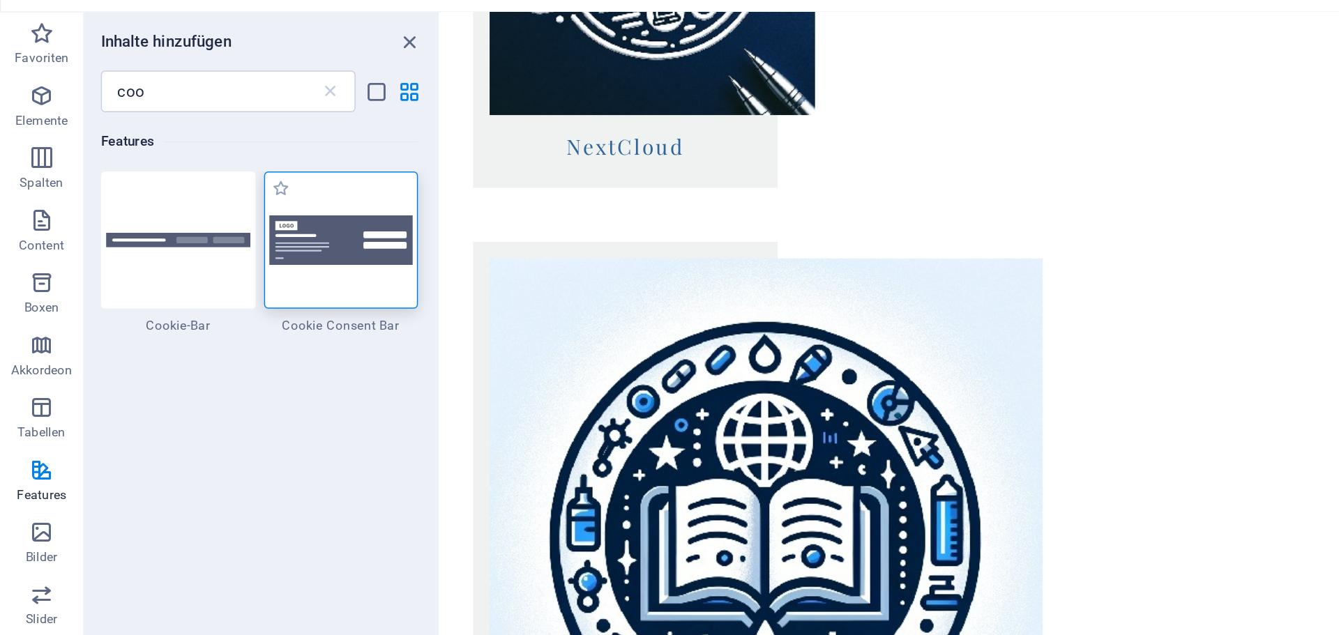
click at [219, 183] on img at bounding box center [229, 187] width 97 height 33
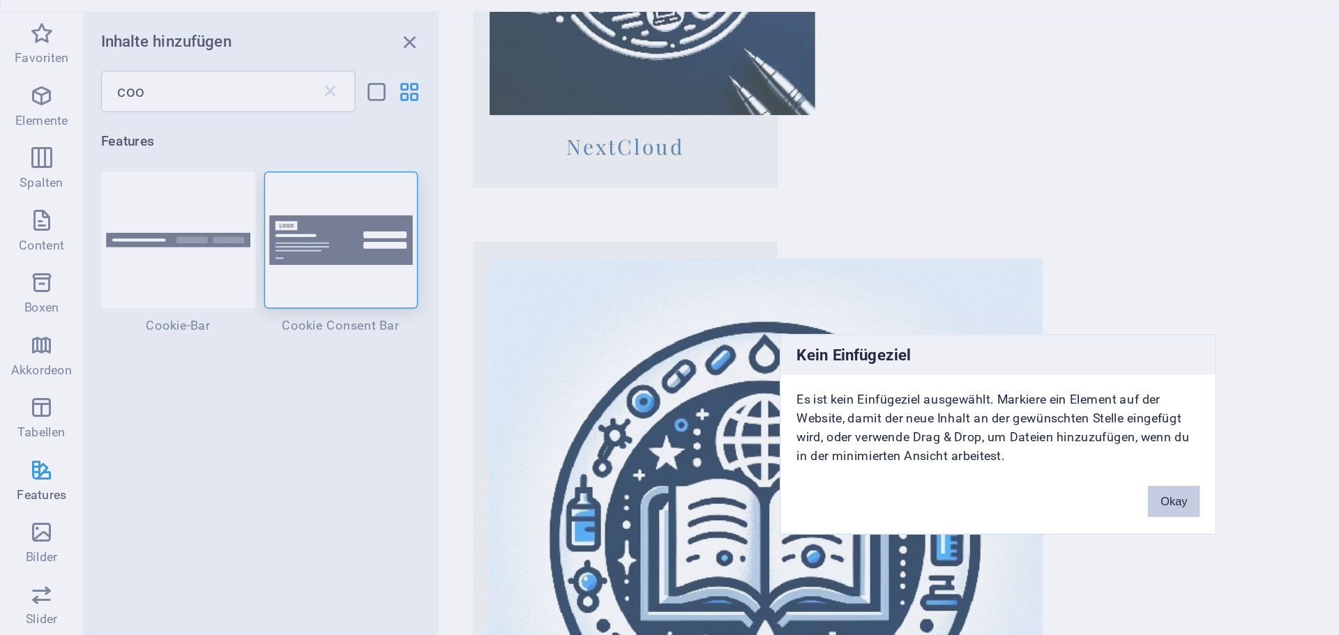
click at [790, 361] on button "Okay" at bounding box center [787, 362] width 35 height 21
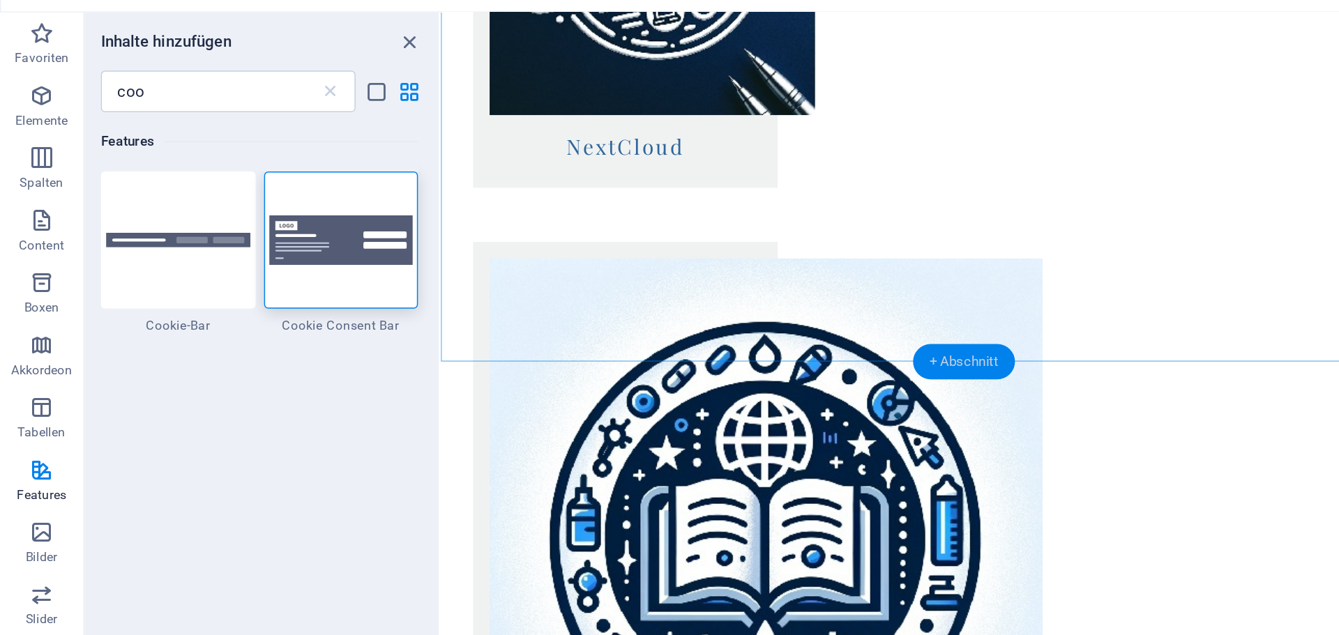
click at [642, 259] on div "+ Abschnitt" at bounding box center [646, 269] width 68 height 24
click at [633, 271] on div "+ Abschnitt" at bounding box center [646, 269] width 68 height 24
click at [227, 168] on div at bounding box center [229, 188] width 104 height 92
click at [296, 168] on div "H2 Banner Banner Container Abstand Text H2 Text Container Abstand H2 Boxes Cont…" at bounding box center [647, 324] width 702 height 578
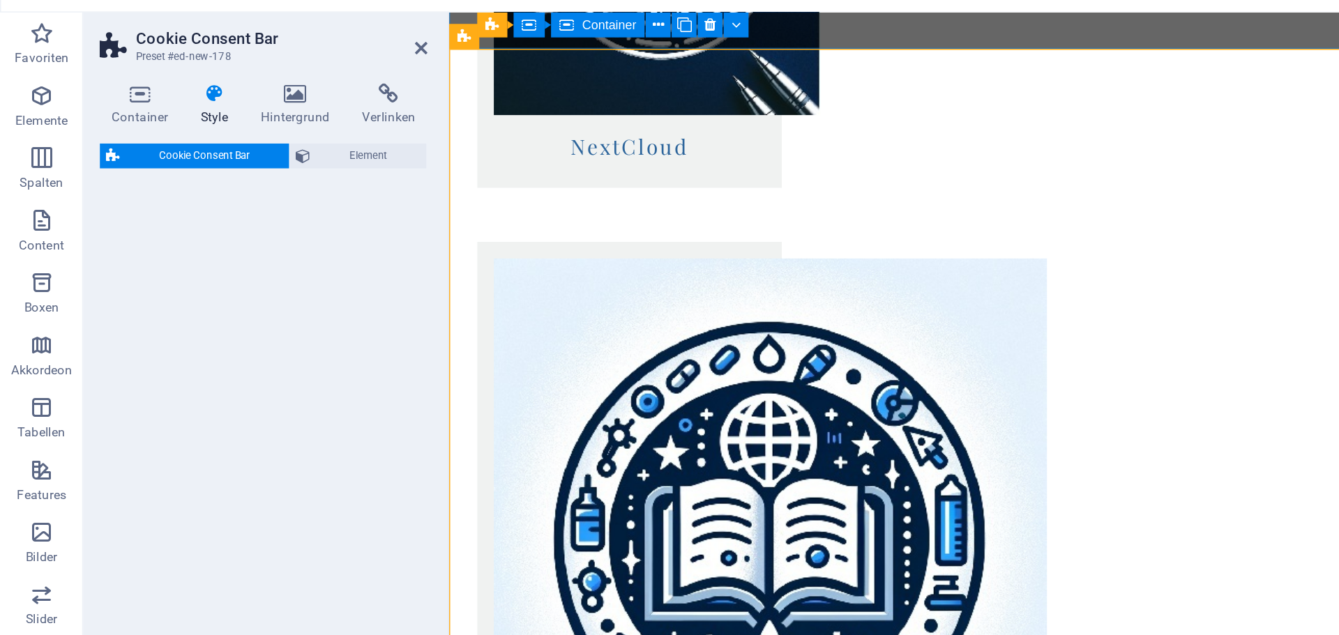
select select "rem"
select select "px"
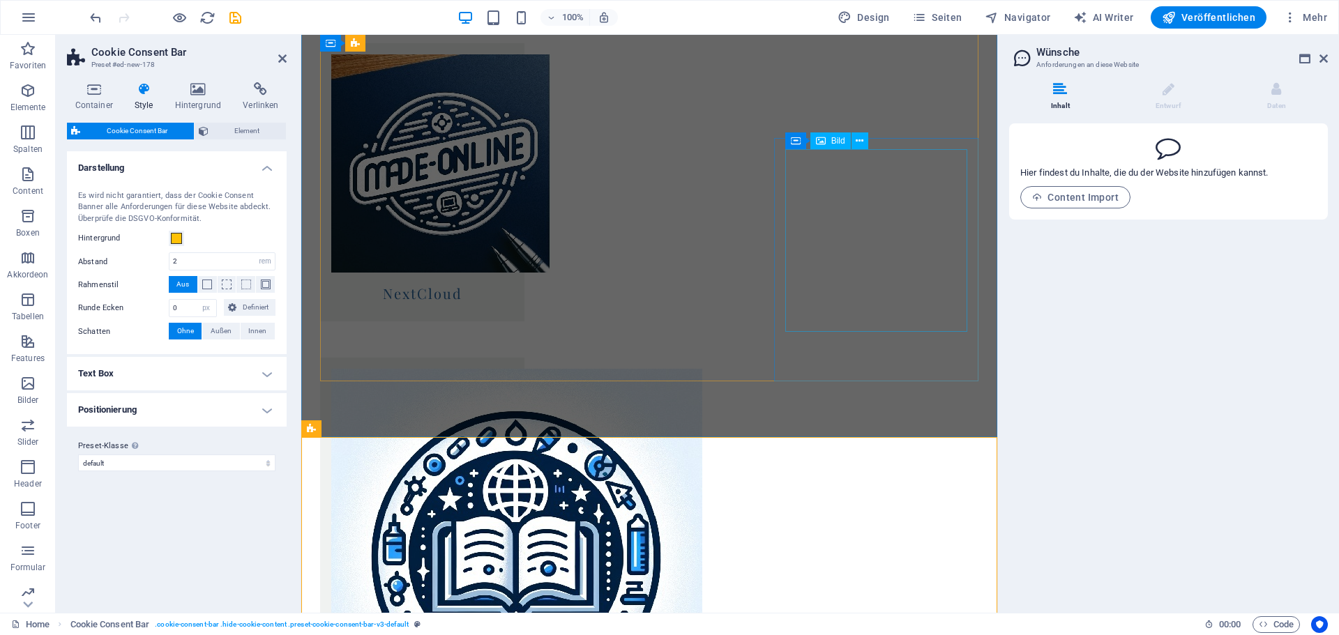
scroll to position [1237, 0]
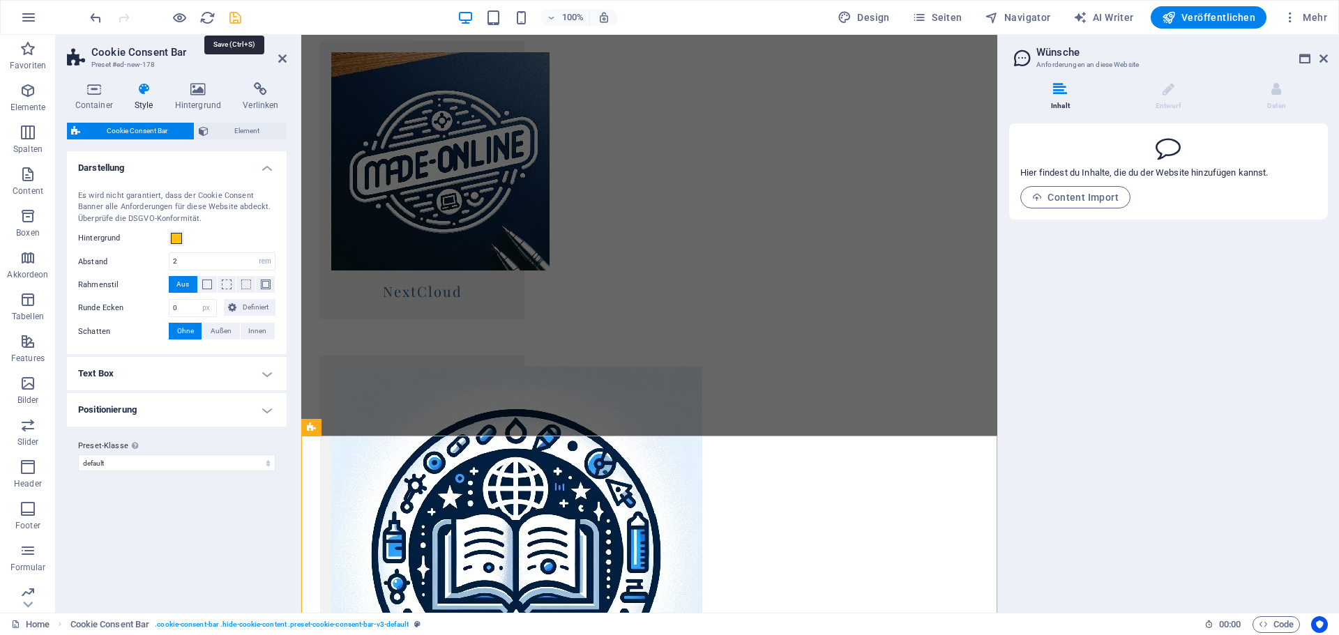
click at [229, 17] on icon "save" at bounding box center [235, 18] width 16 height 16
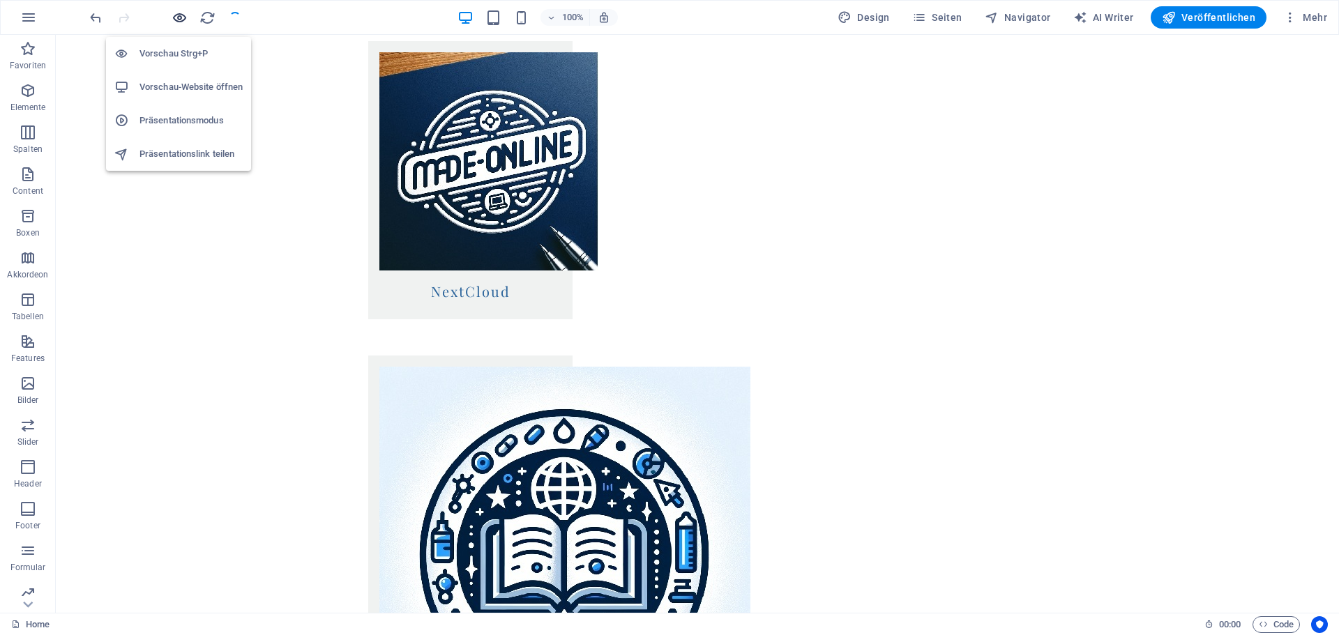
click at [173, 17] on icon "button" at bounding box center [180, 18] width 16 height 16
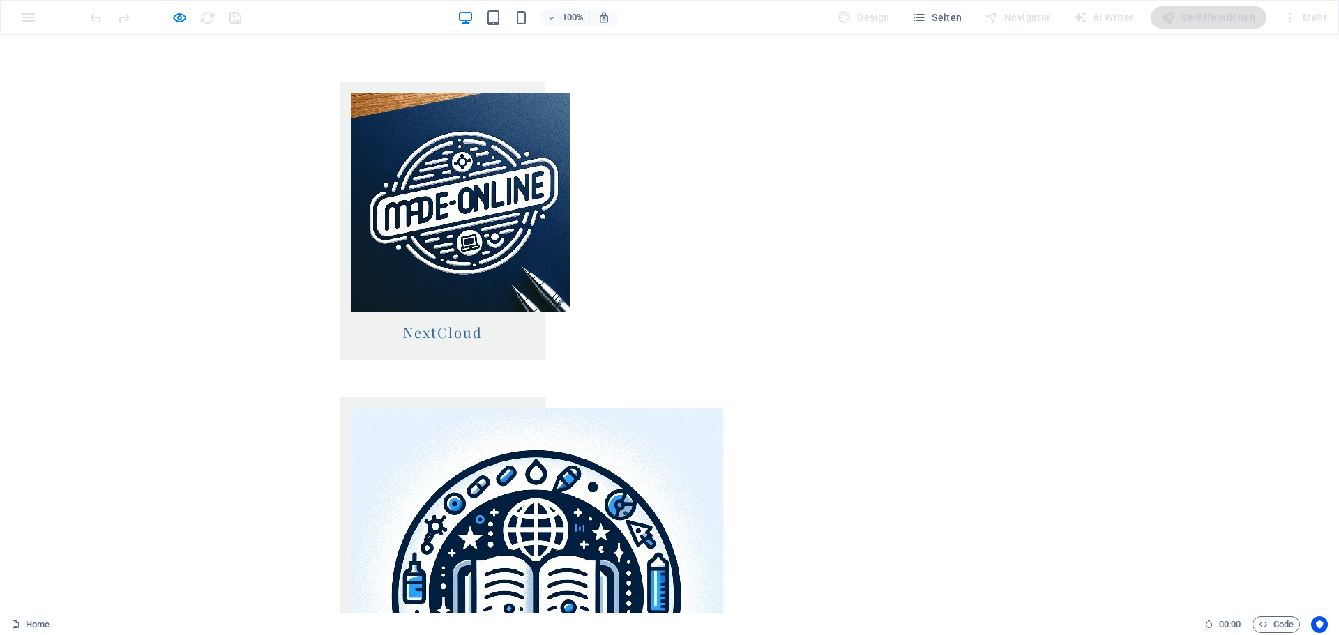
scroll to position [1304, 0]
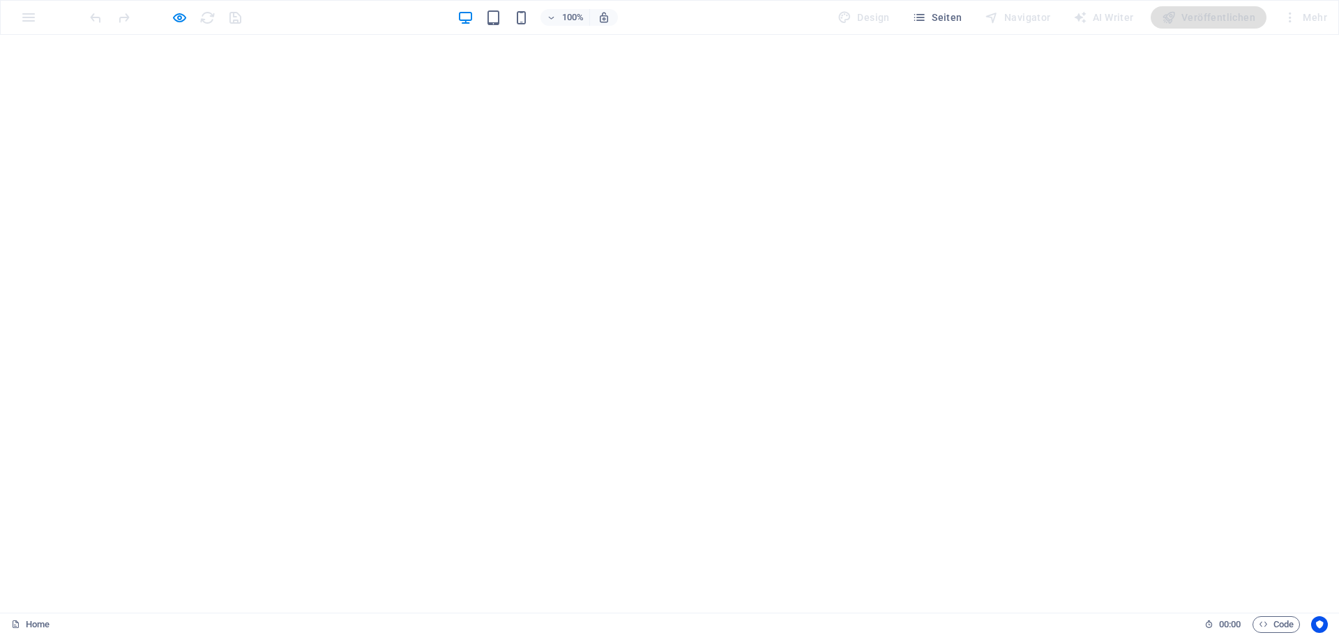
scroll to position [40, 0]
click at [178, 15] on icon "button" at bounding box center [180, 18] width 16 height 16
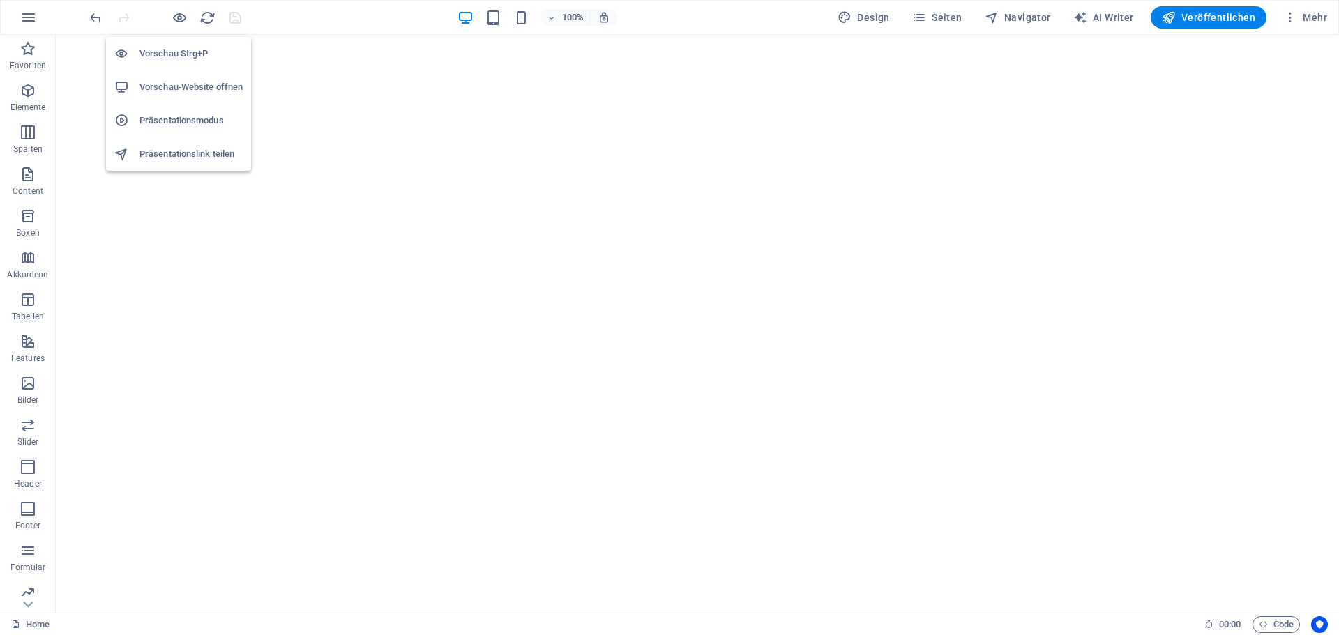
click at [162, 55] on h6 "Vorschau Strg+P" at bounding box center [191, 53] width 103 height 17
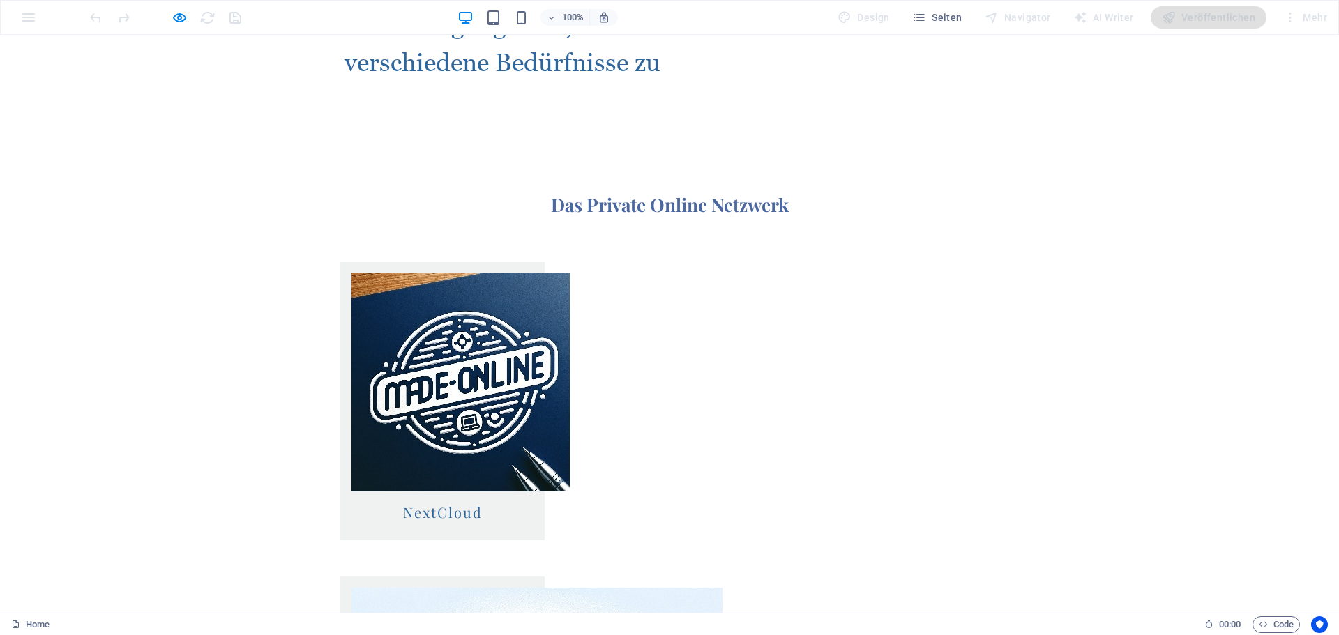
scroll to position [1304, 0]
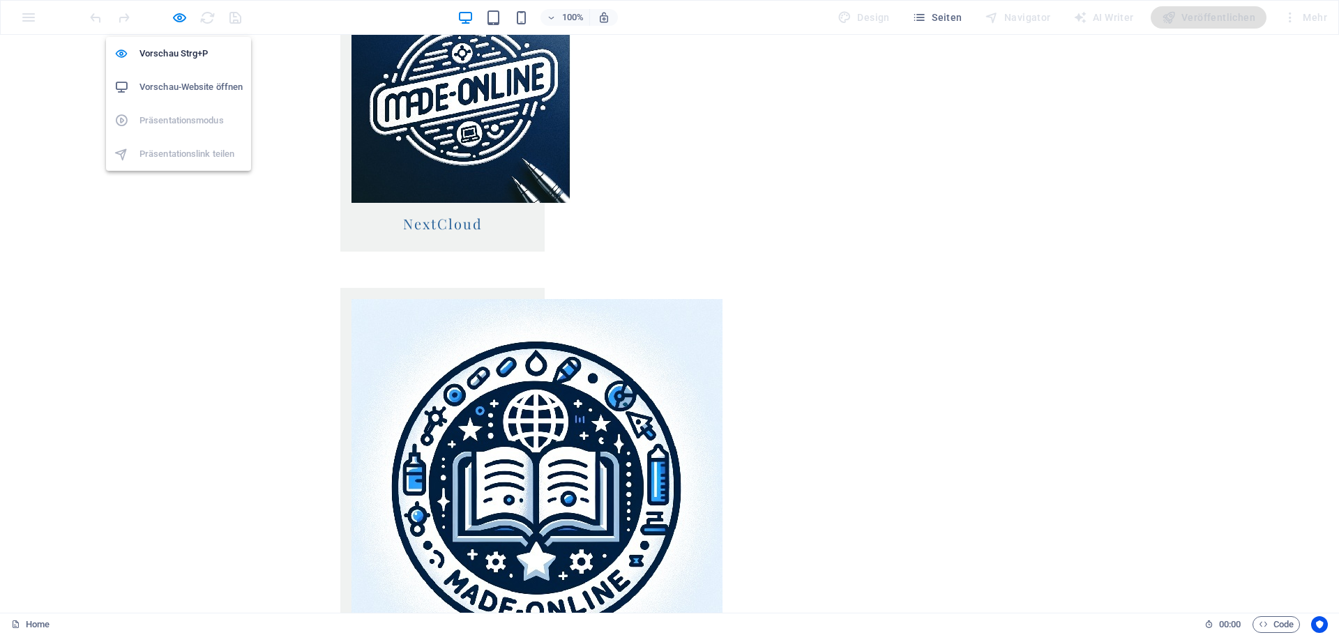
click at [205, 86] on h6 "Vorschau-Website öffnen" at bounding box center [191, 87] width 103 height 17
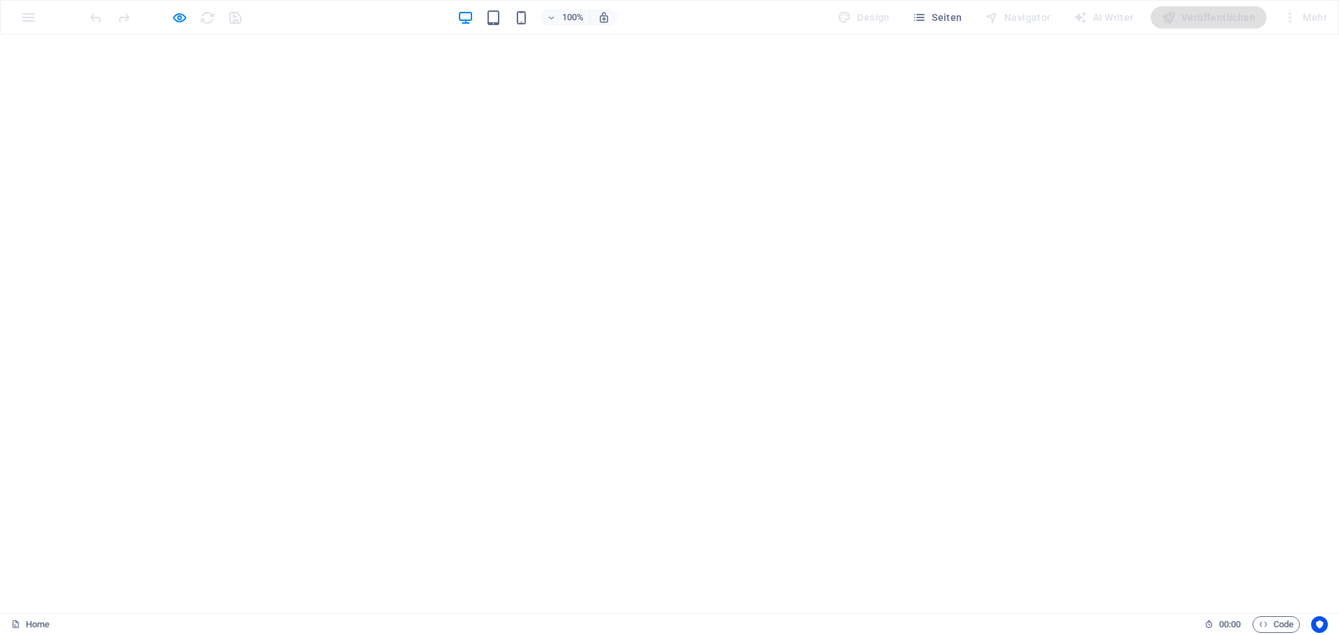
scroll to position [105, 0]
click at [946, 16] on span "Seiten" at bounding box center [937, 17] width 50 height 14
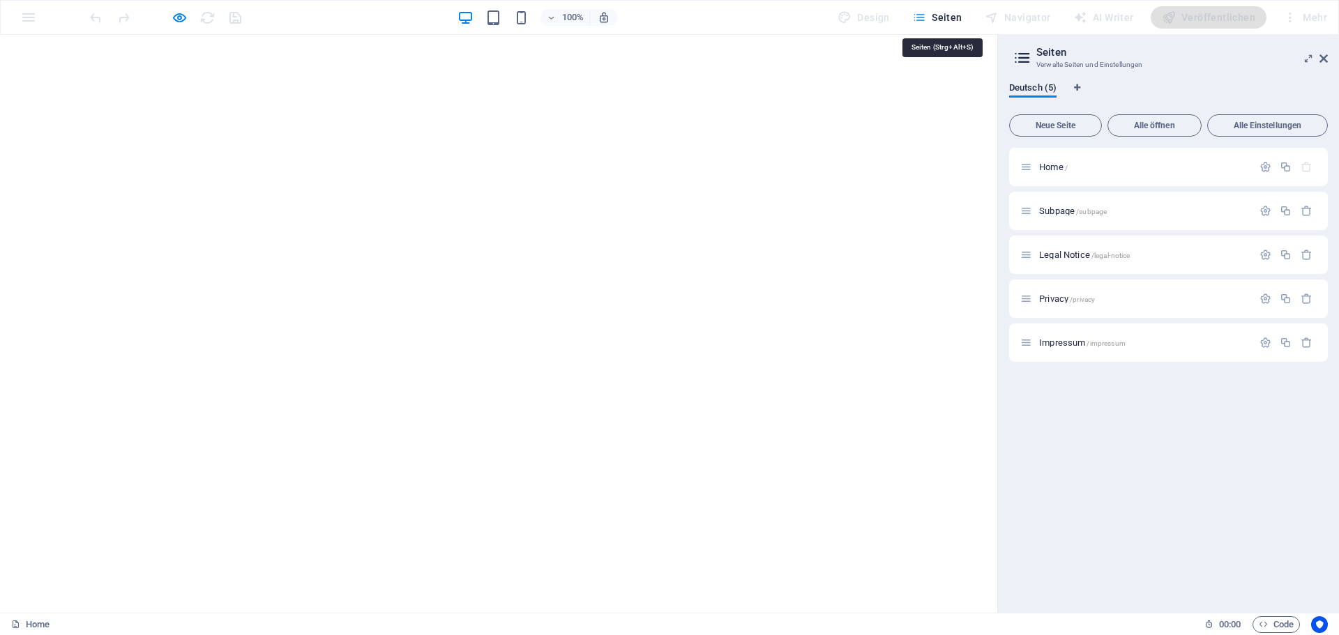
click at [946, 16] on span "Seiten" at bounding box center [937, 17] width 50 height 14
click at [181, 15] on icon "button" at bounding box center [180, 18] width 16 height 16
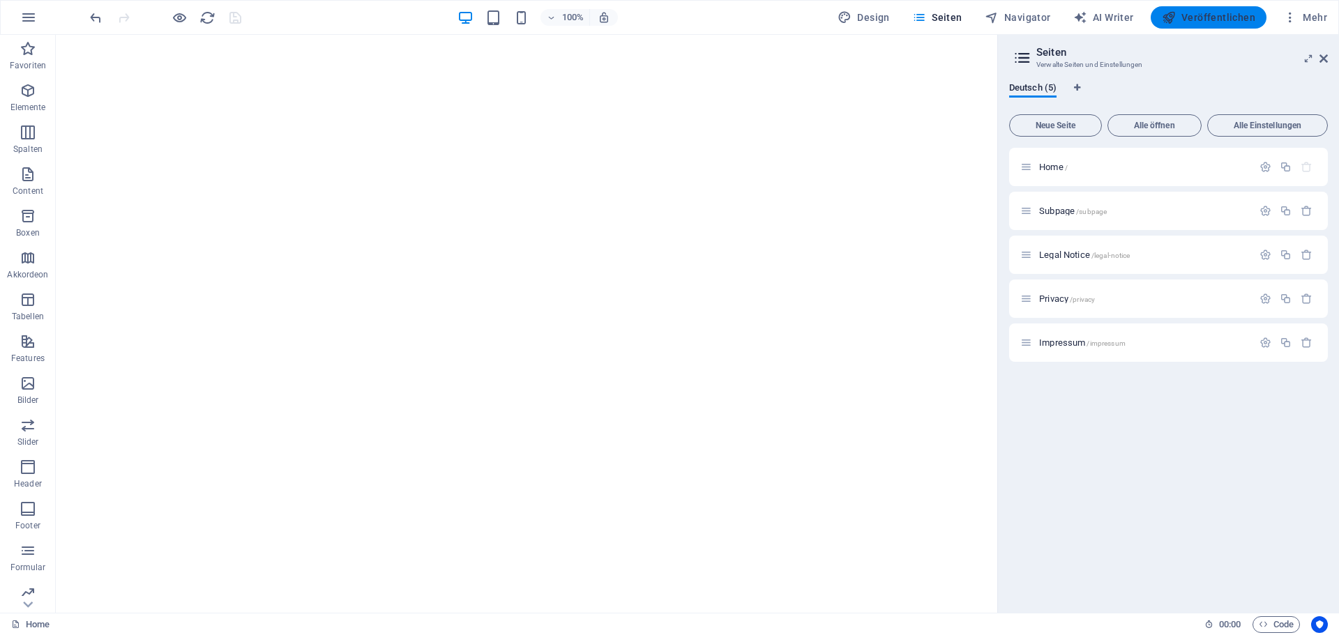
click at [1211, 17] on span "Veröffentlichen" at bounding box center [1208, 17] width 93 height 14
